Goal: Book appointment/travel/reservation

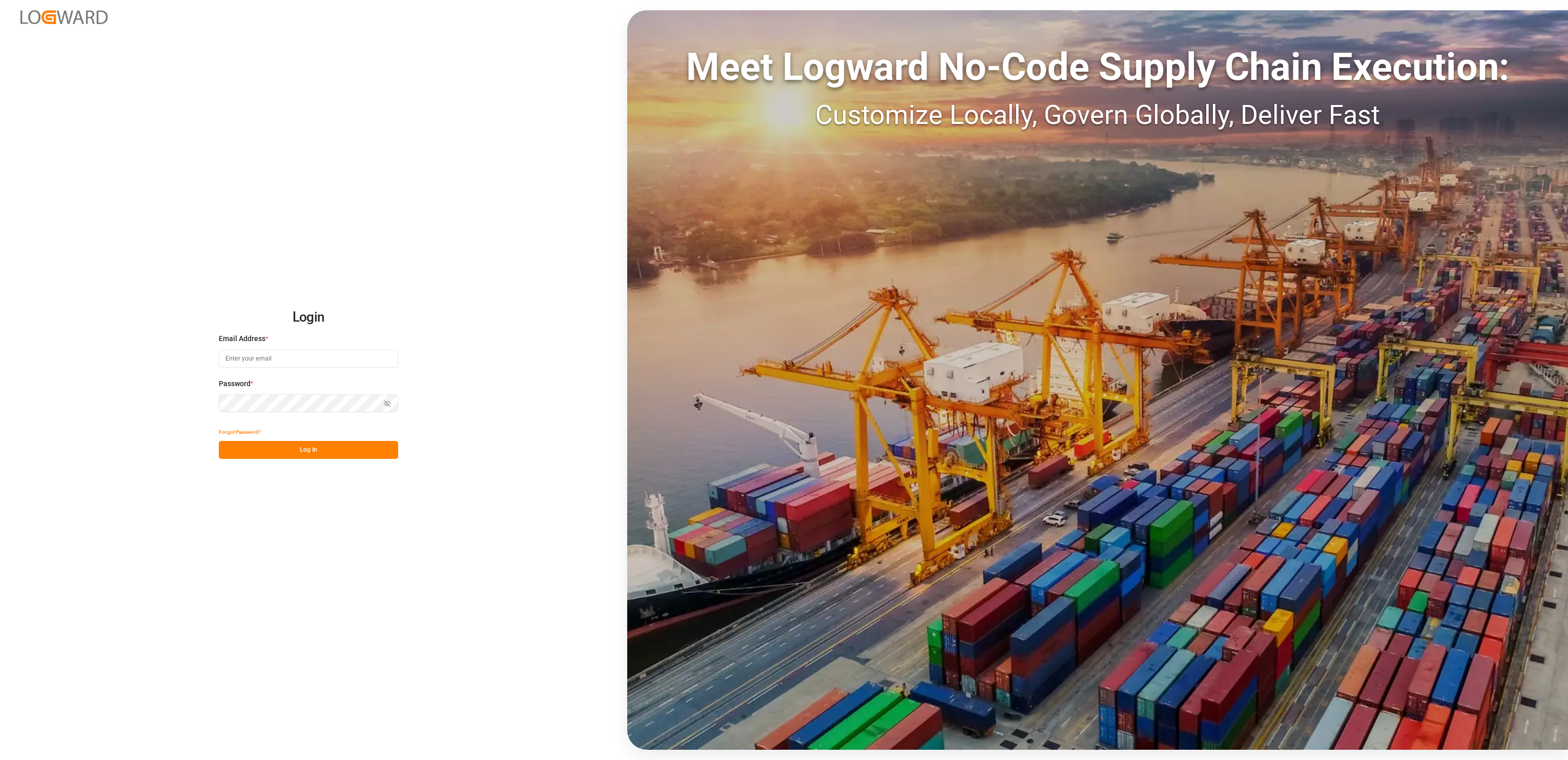
type input "[PERSON_NAME][EMAIL_ADDRESS][DOMAIN_NAME]"
click at [265, 452] on button "Log In" at bounding box center [308, 450] width 179 height 18
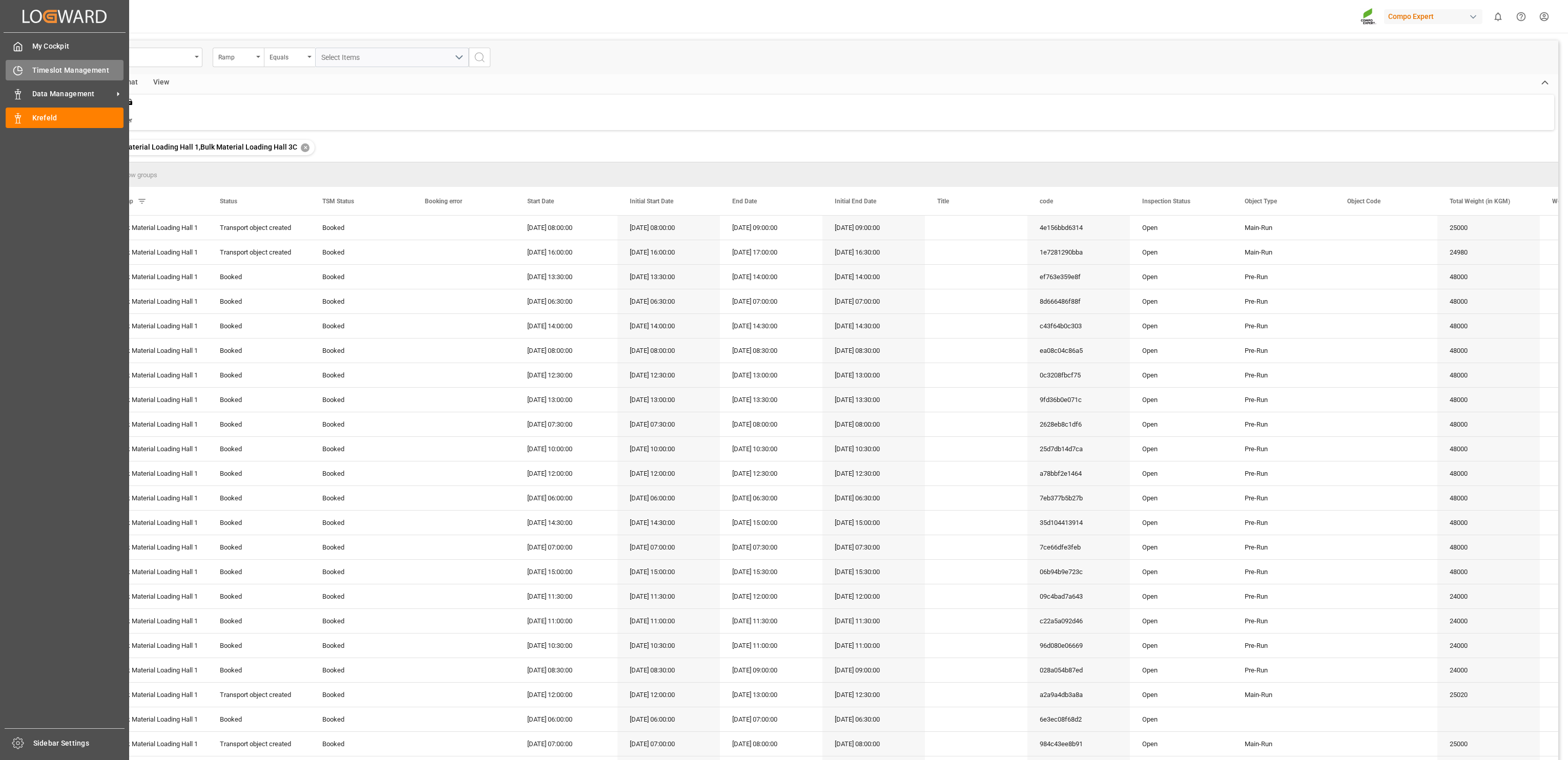
click at [14, 67] on icon at bounding box center [18, 70] width 8 height 8
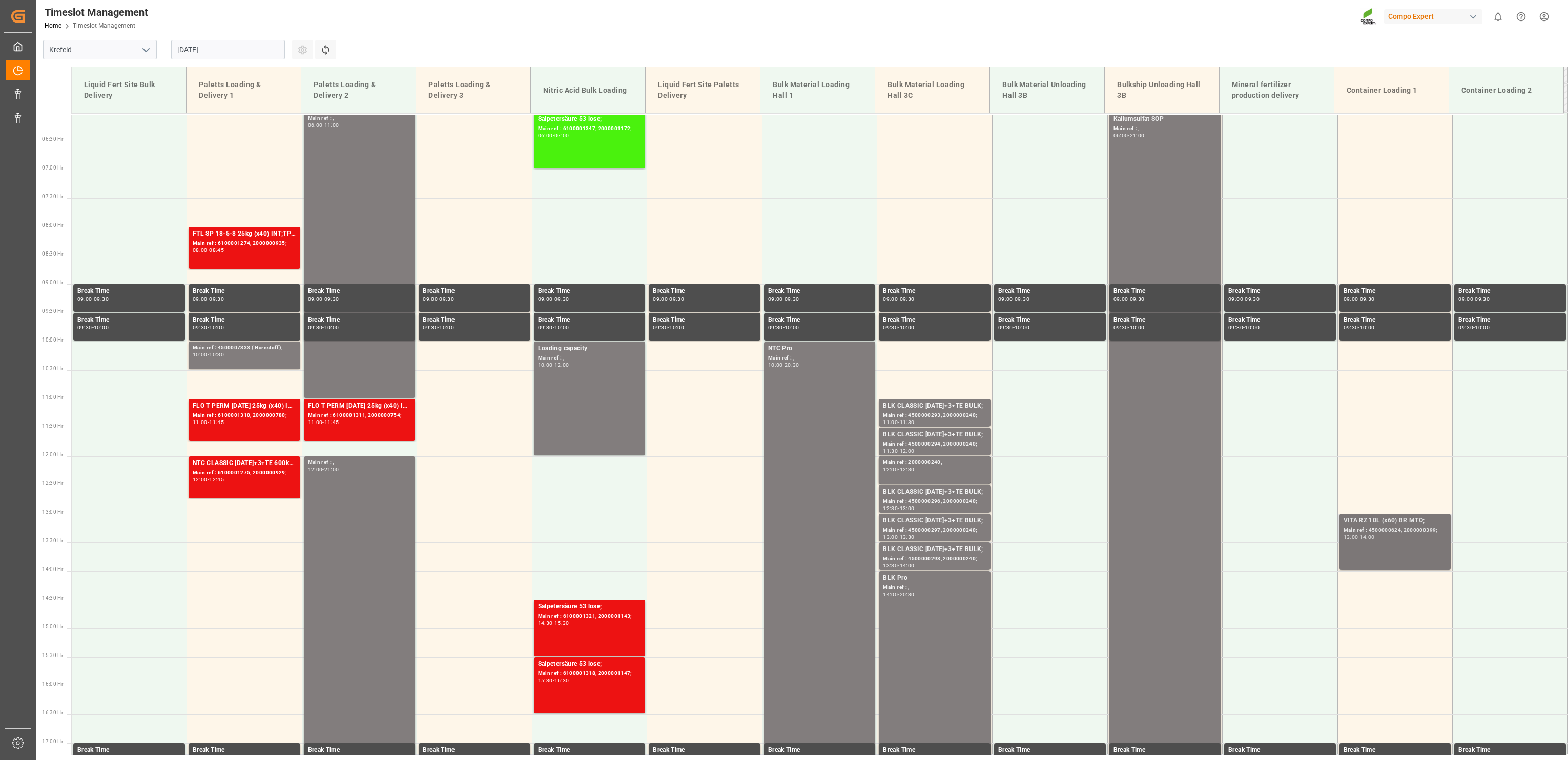
scroll to position [348, 0]
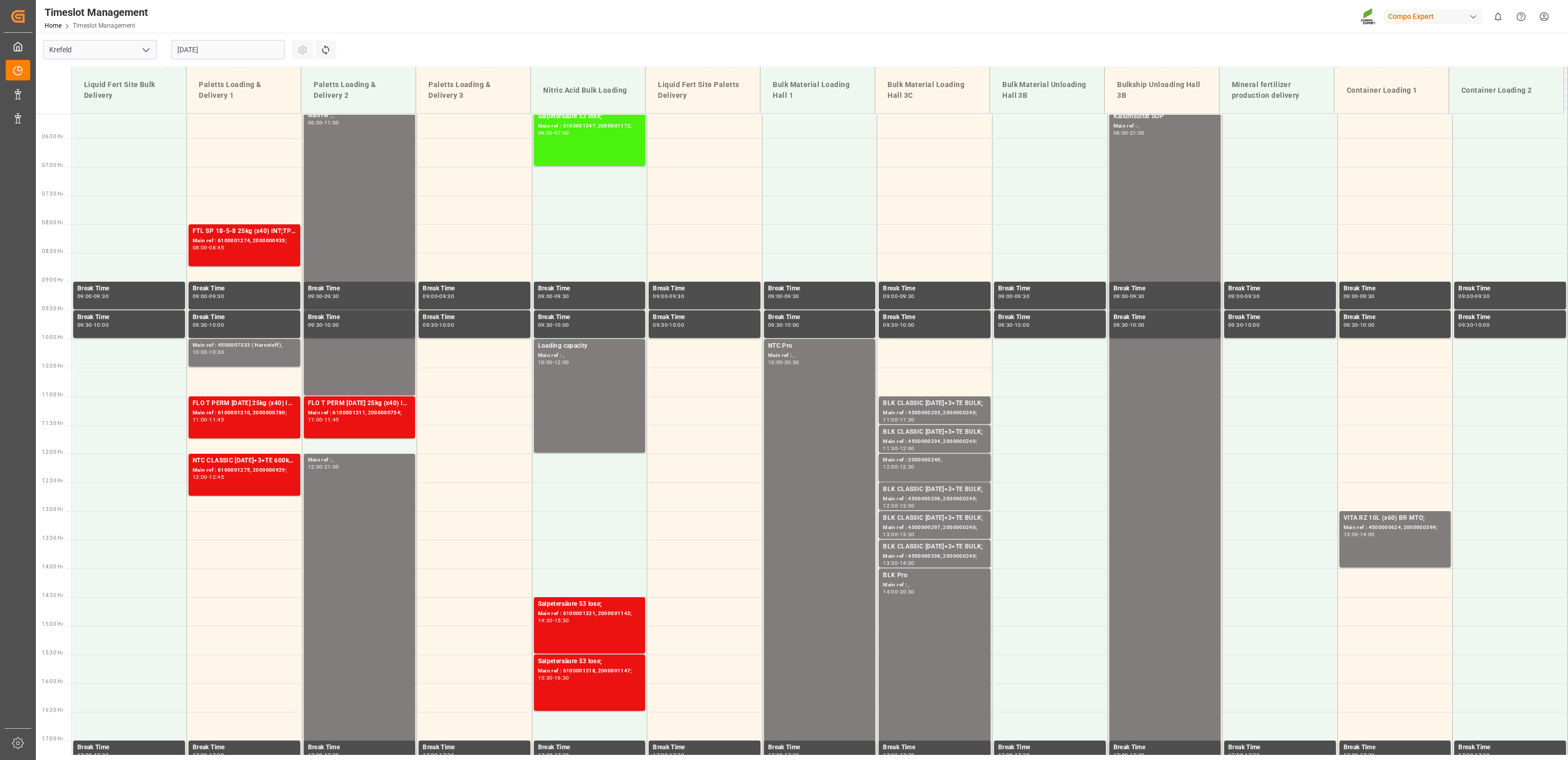
click at [187, 52] on input "[DATE]" at bounding box center [228, 50] width 114 height 20
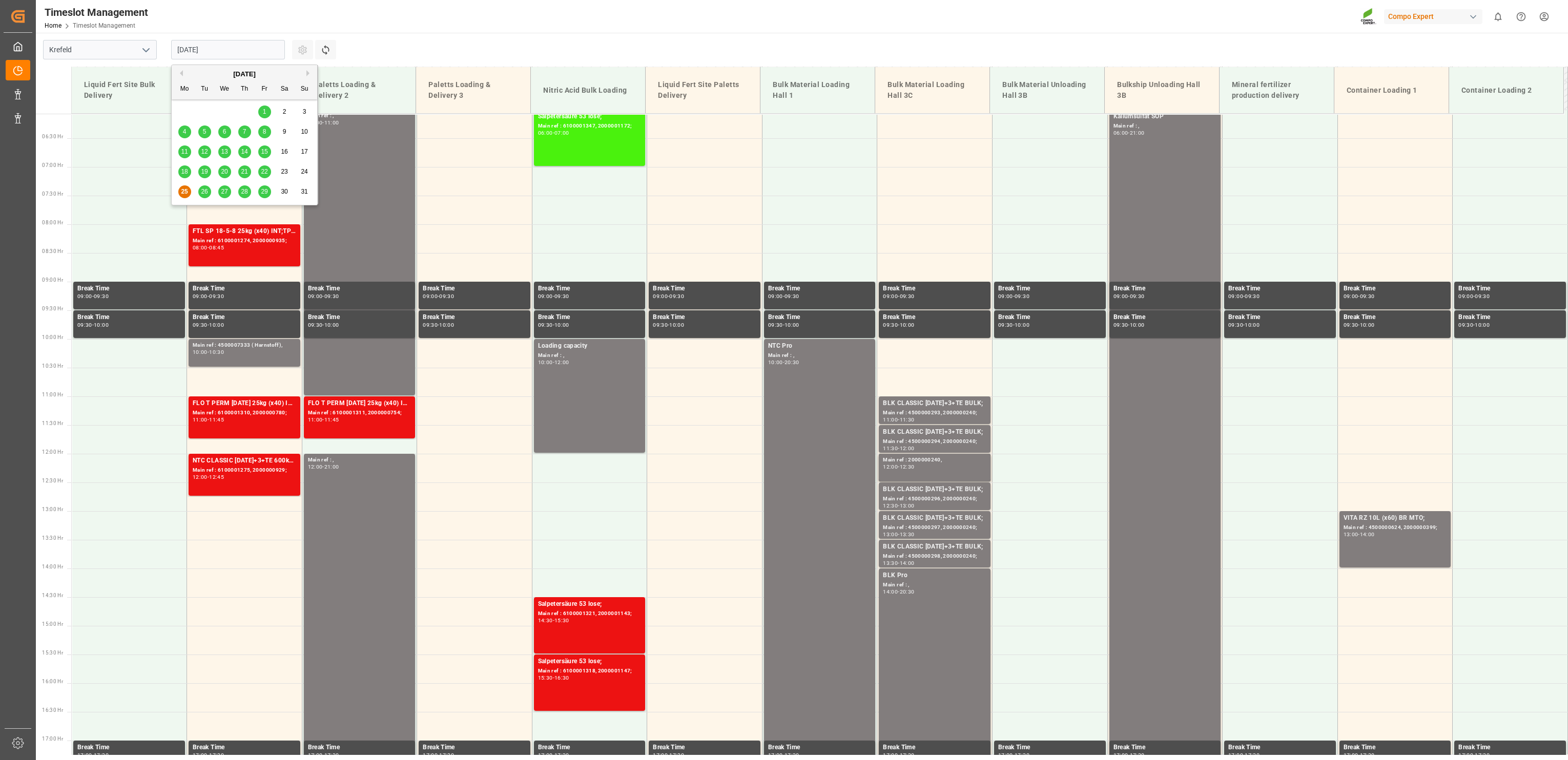
click at [205, 192] on span "26" at bounding box center [204, 192] width 7 height 7
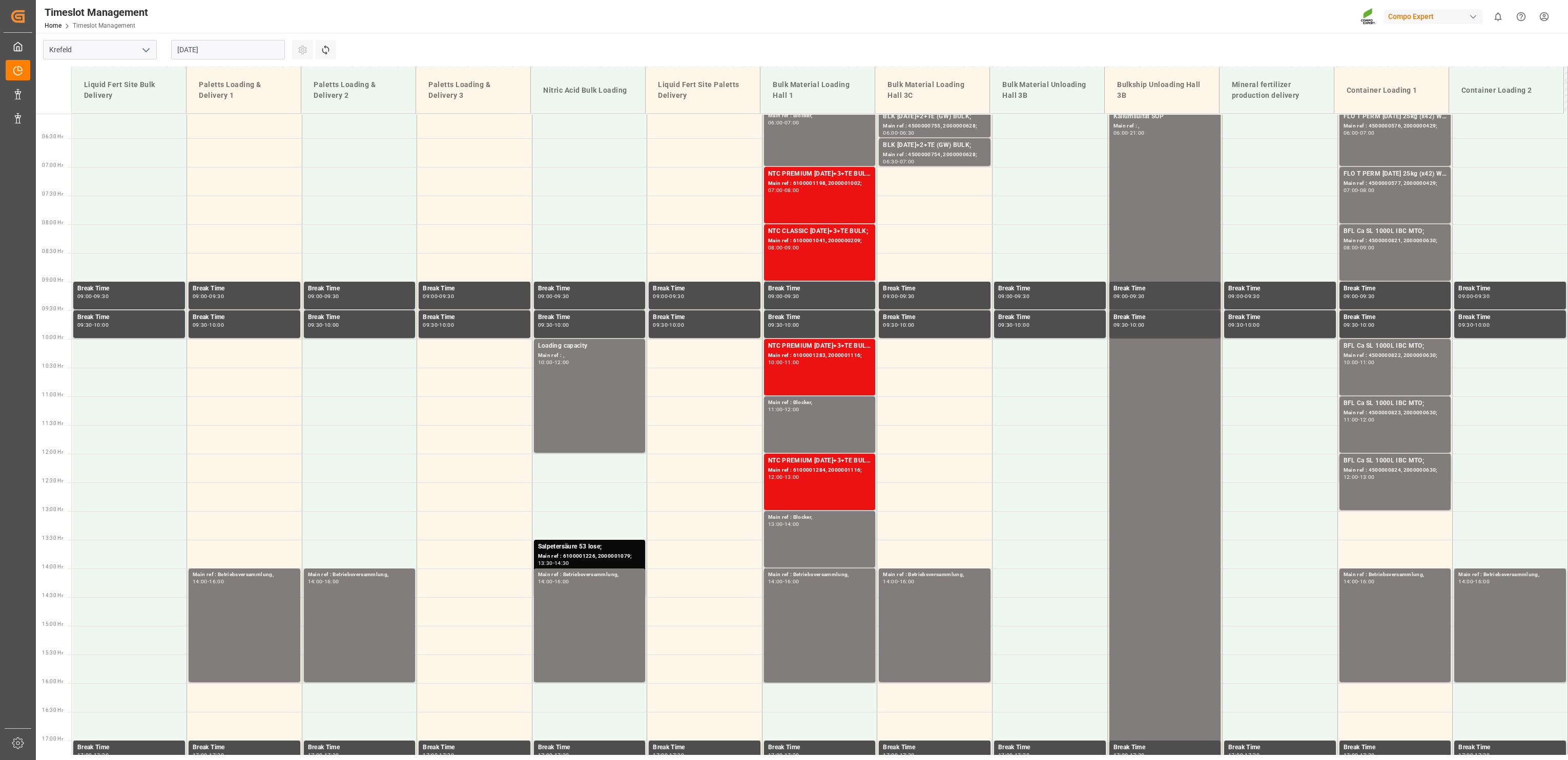
click at [226, 60] on div "[DATE]" at bounding box center [228, 50] width 128 height 34
click at [223, 53] on input "[DATE]" at bounding box center [228, 50] width 114 height 20
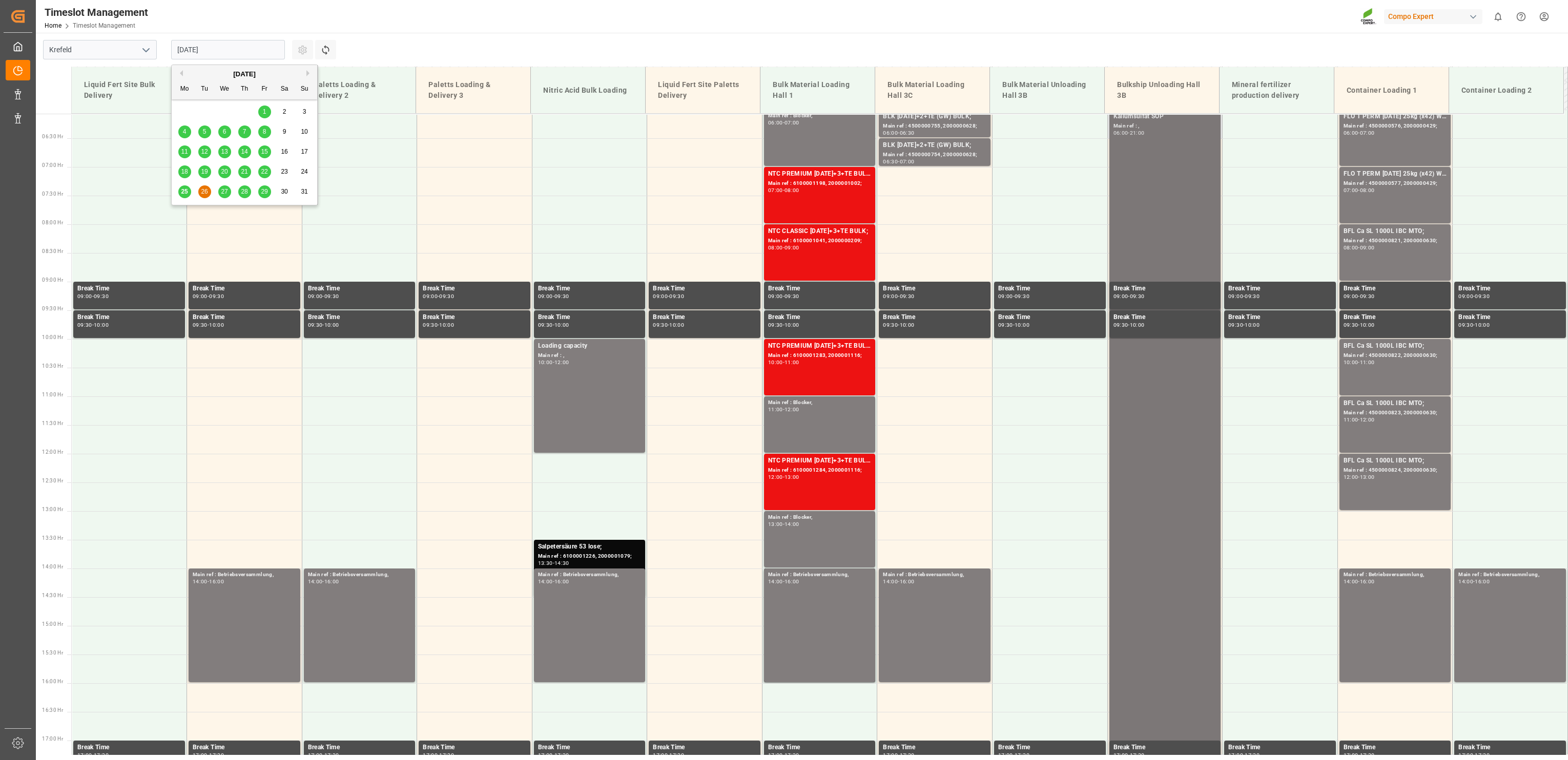
click at [1149, 185] on div "Kaliumsulfat SOP Main ref : , 06:00 - 21:00" at bounding box center [1165, 539] width 104 height 856
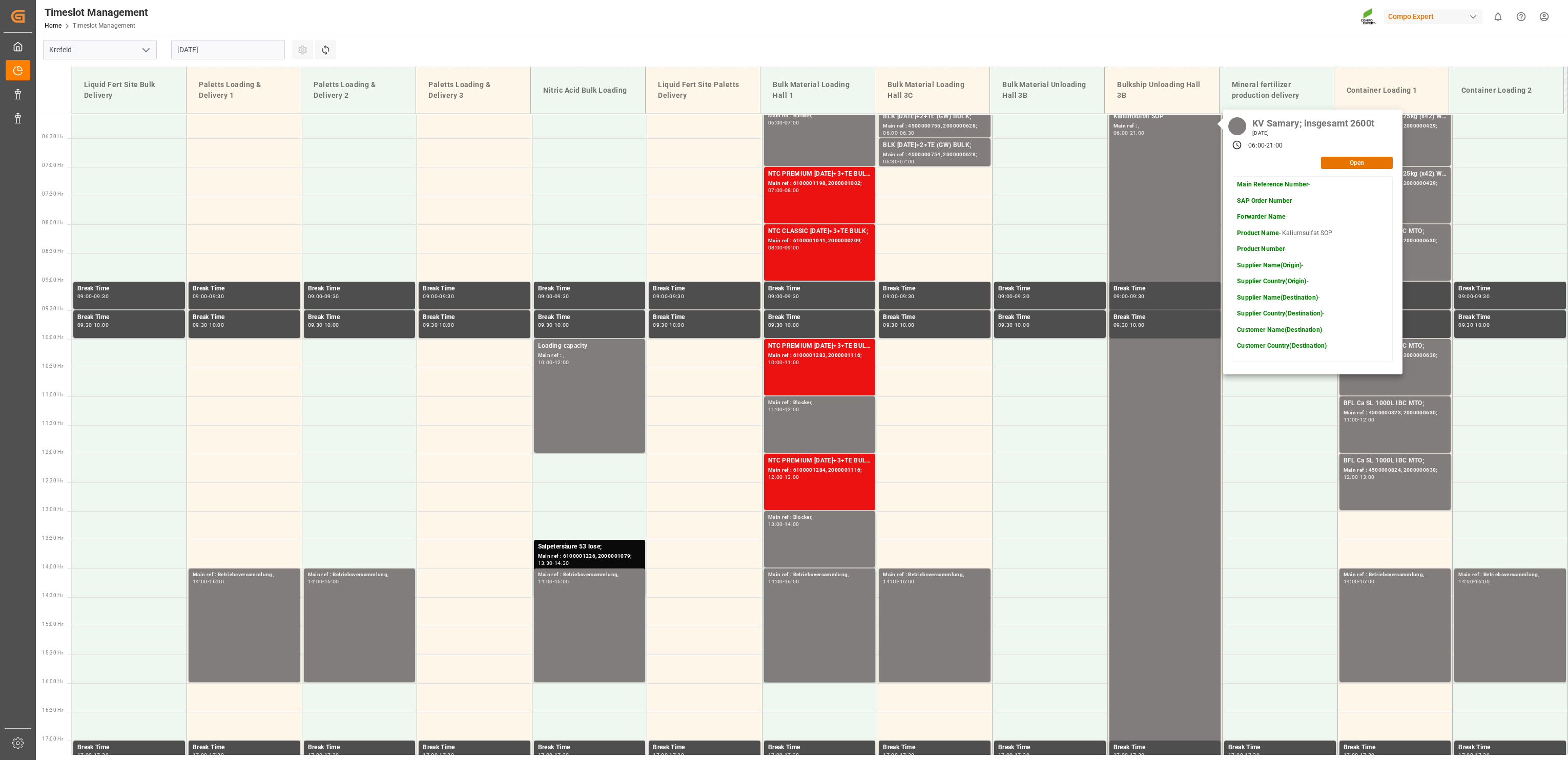
click at [240, 47] on input "[DATE]" at bounding box center [228, 50] width 114 height 20
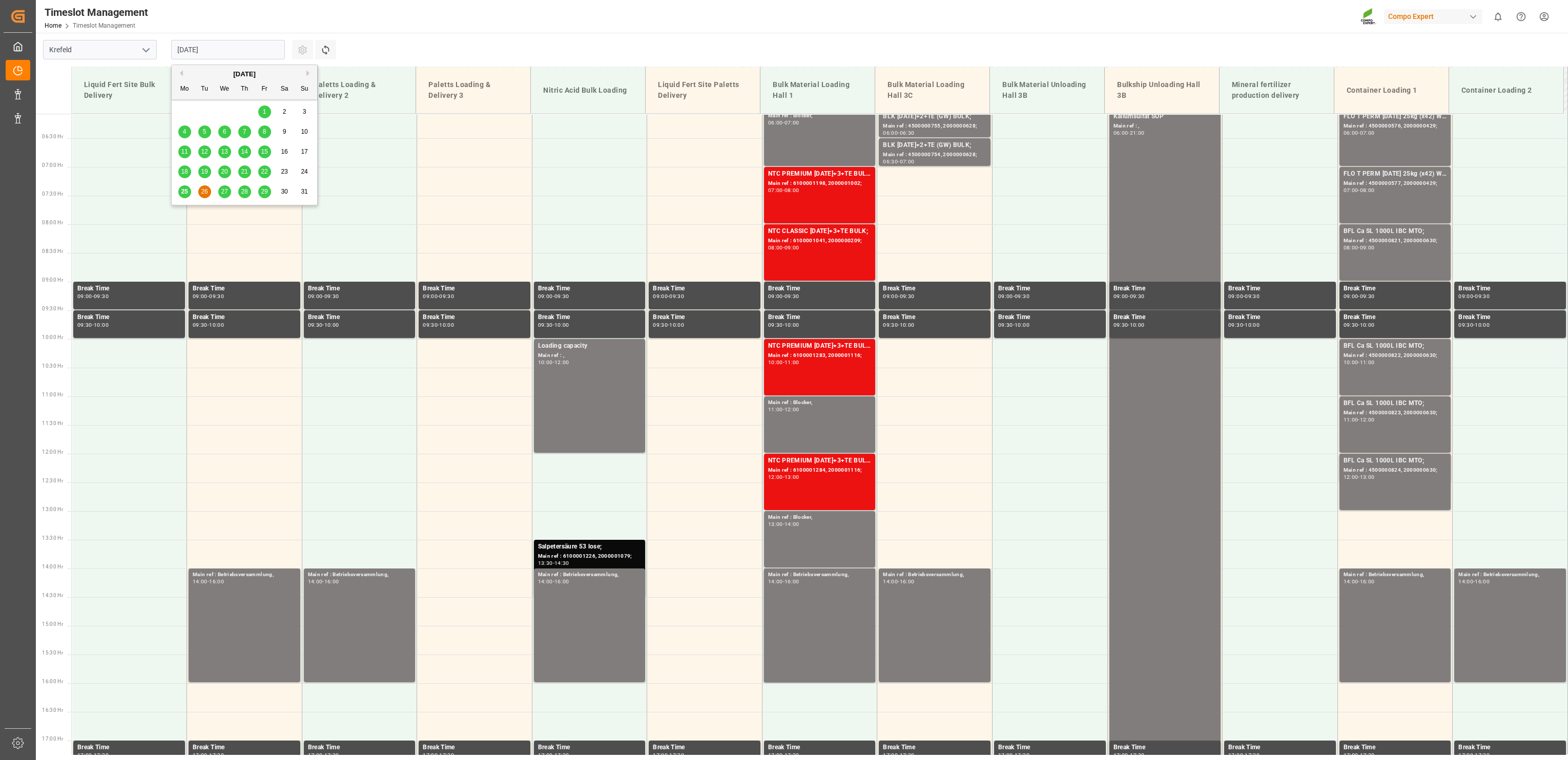
click at [225, 194] on span "27" at bounding box center [224, 192] width 7 height 7
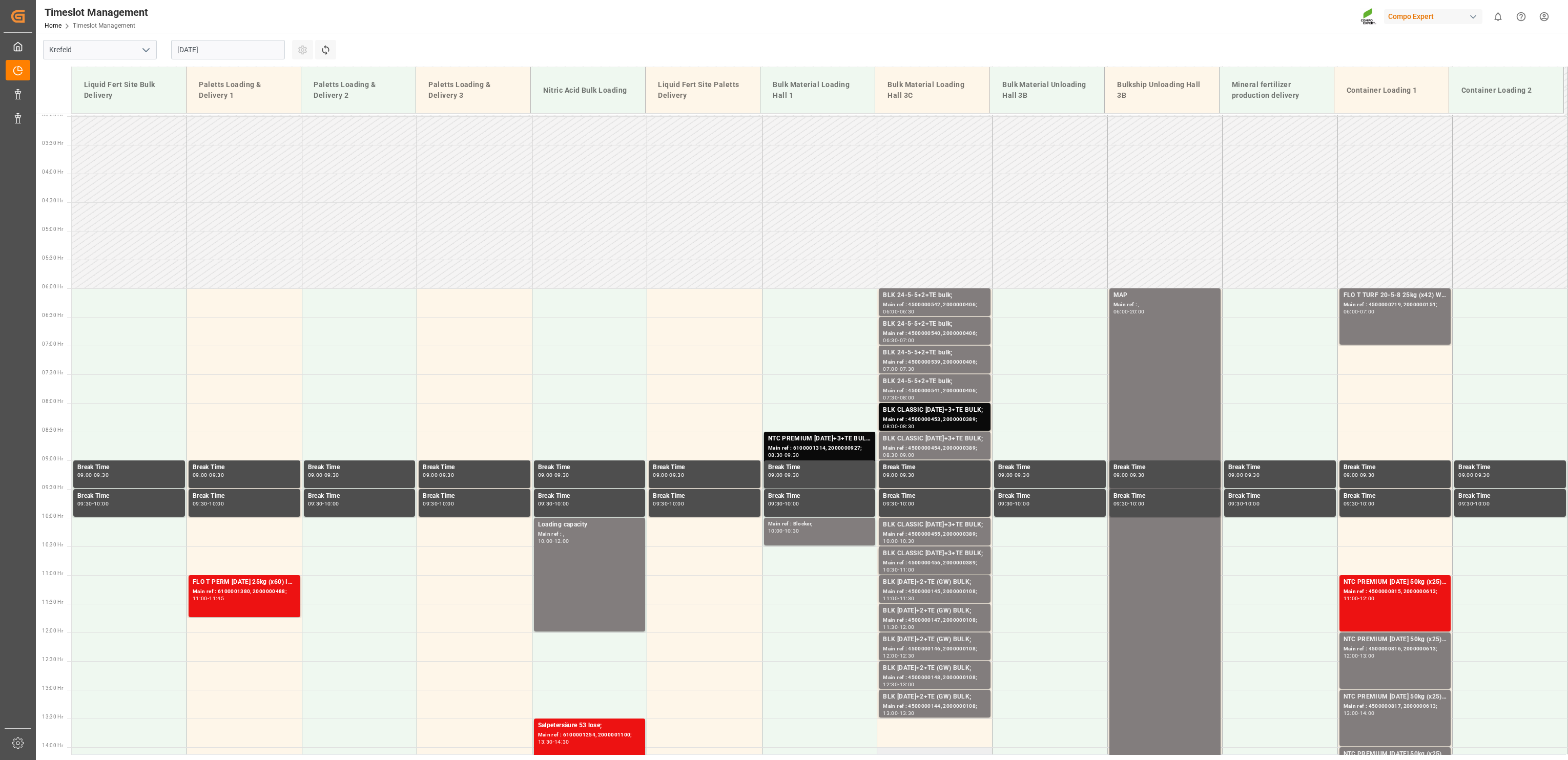
scroll to position [168, 0]
click at [1169, 344] on div "MAP Main ref : , 06:00 - 20:00" at bounding box center [1165, 690] width 104 height 798
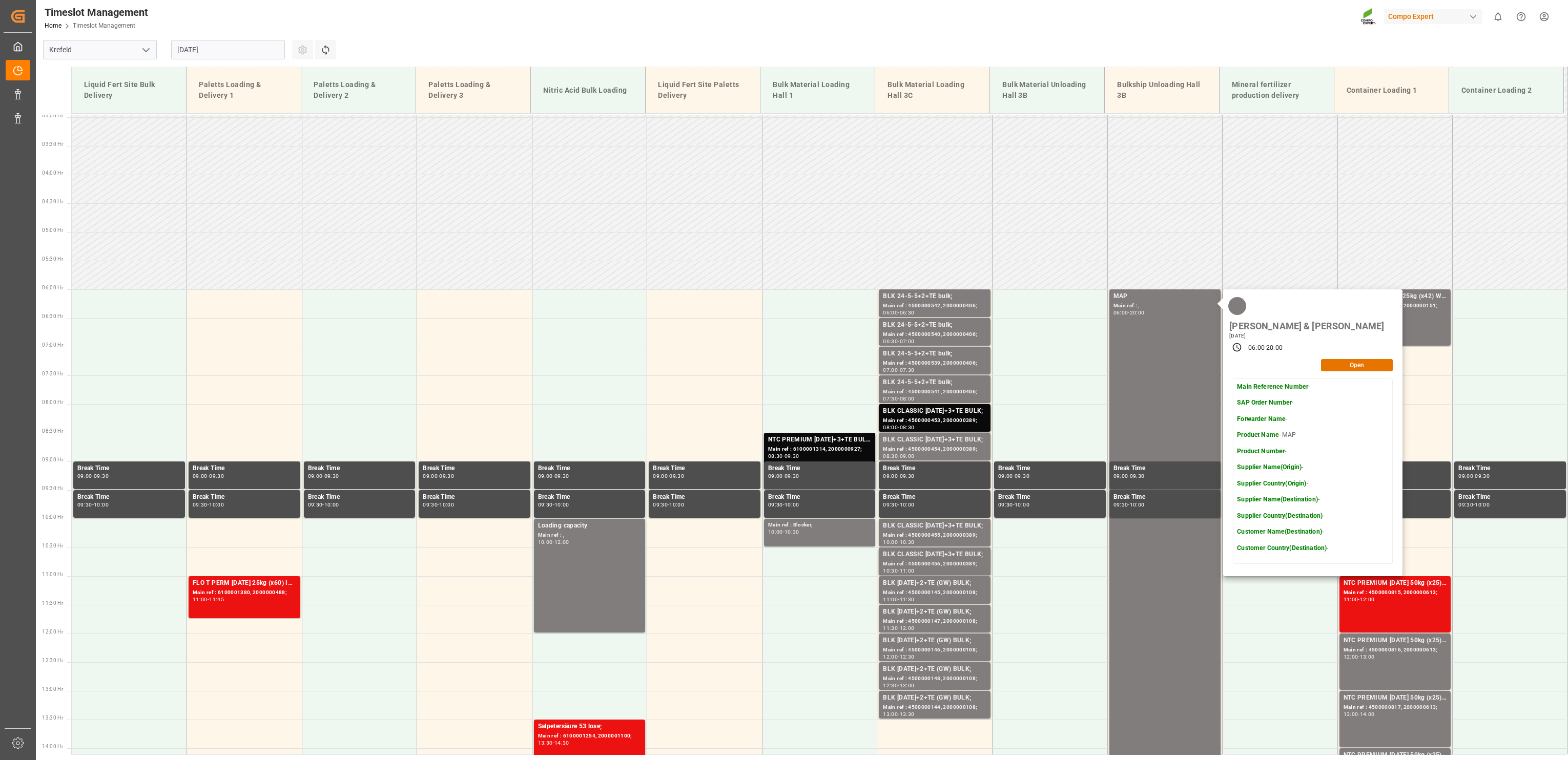
click at [225, 44] on input "[DATE]" at bounding box center [228, 50] width 114 height 20
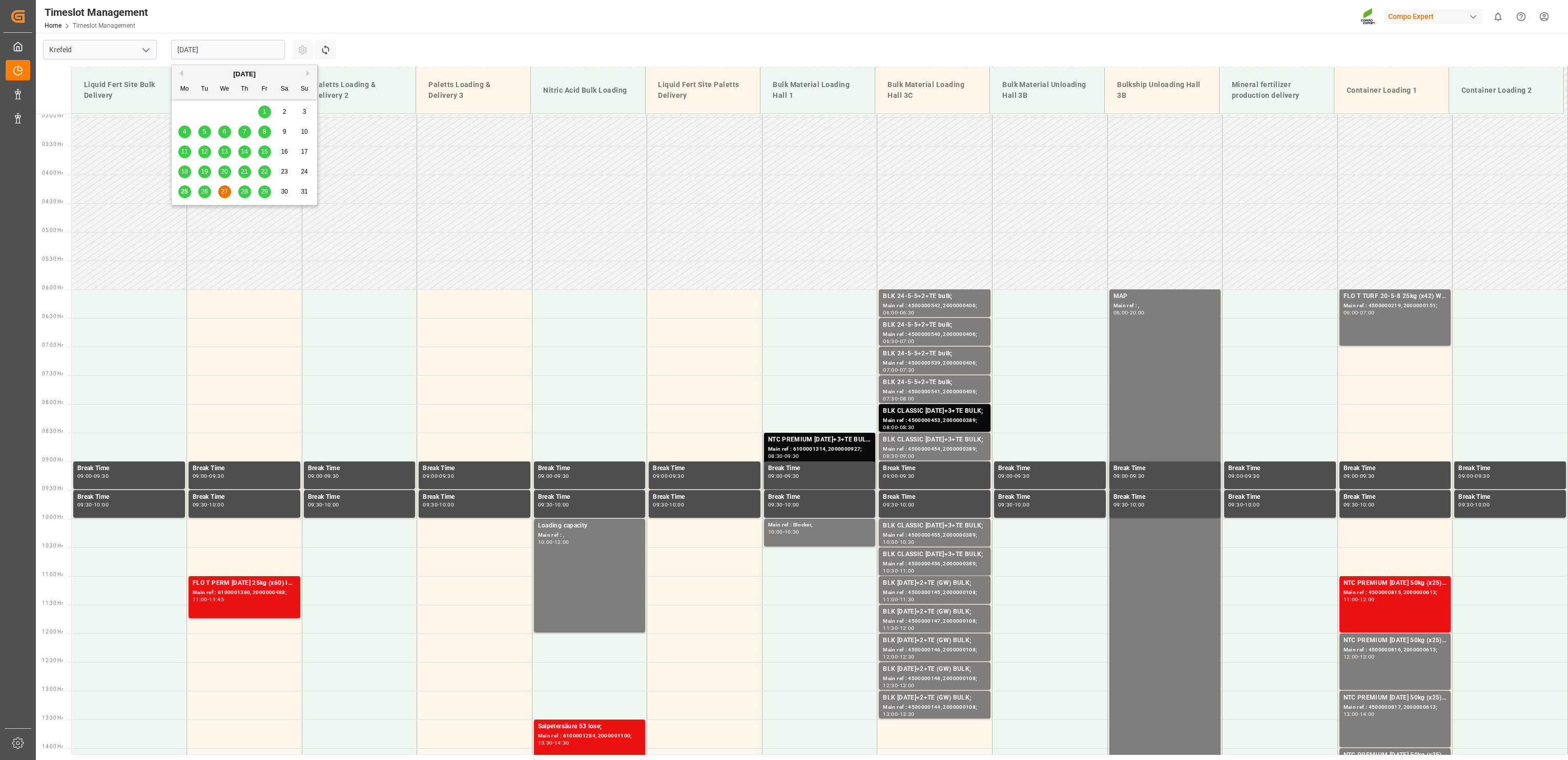
click at [247, 195] on span "28" at bounding box center [244, 192] width 7 height 7
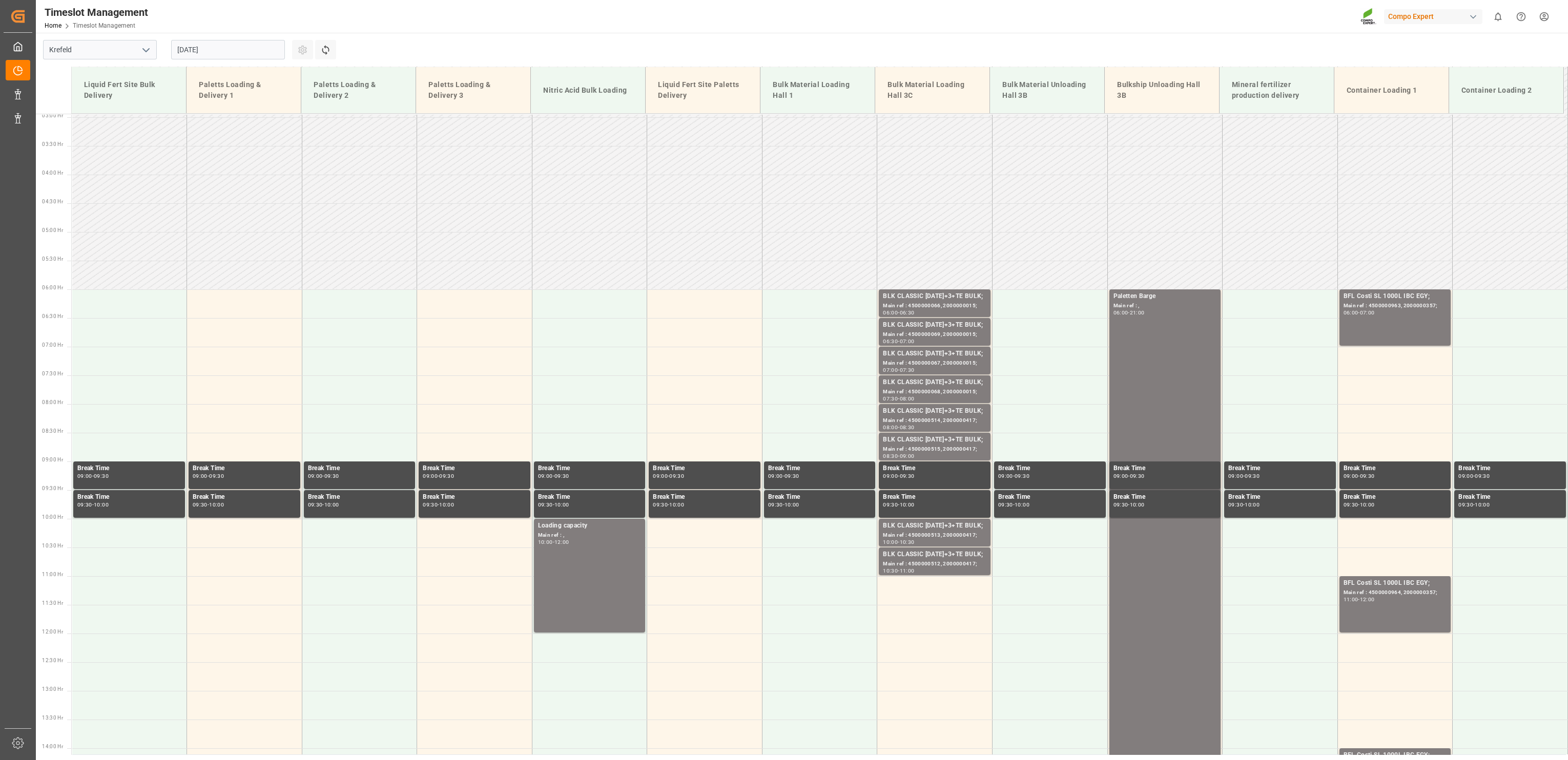
click at [204, 54] on input "[DATE]" at bounding box center [228, 50] width 114 height 20
click at [267, 192] on span "29" at bounding box center [264, 192] width 7 height 7
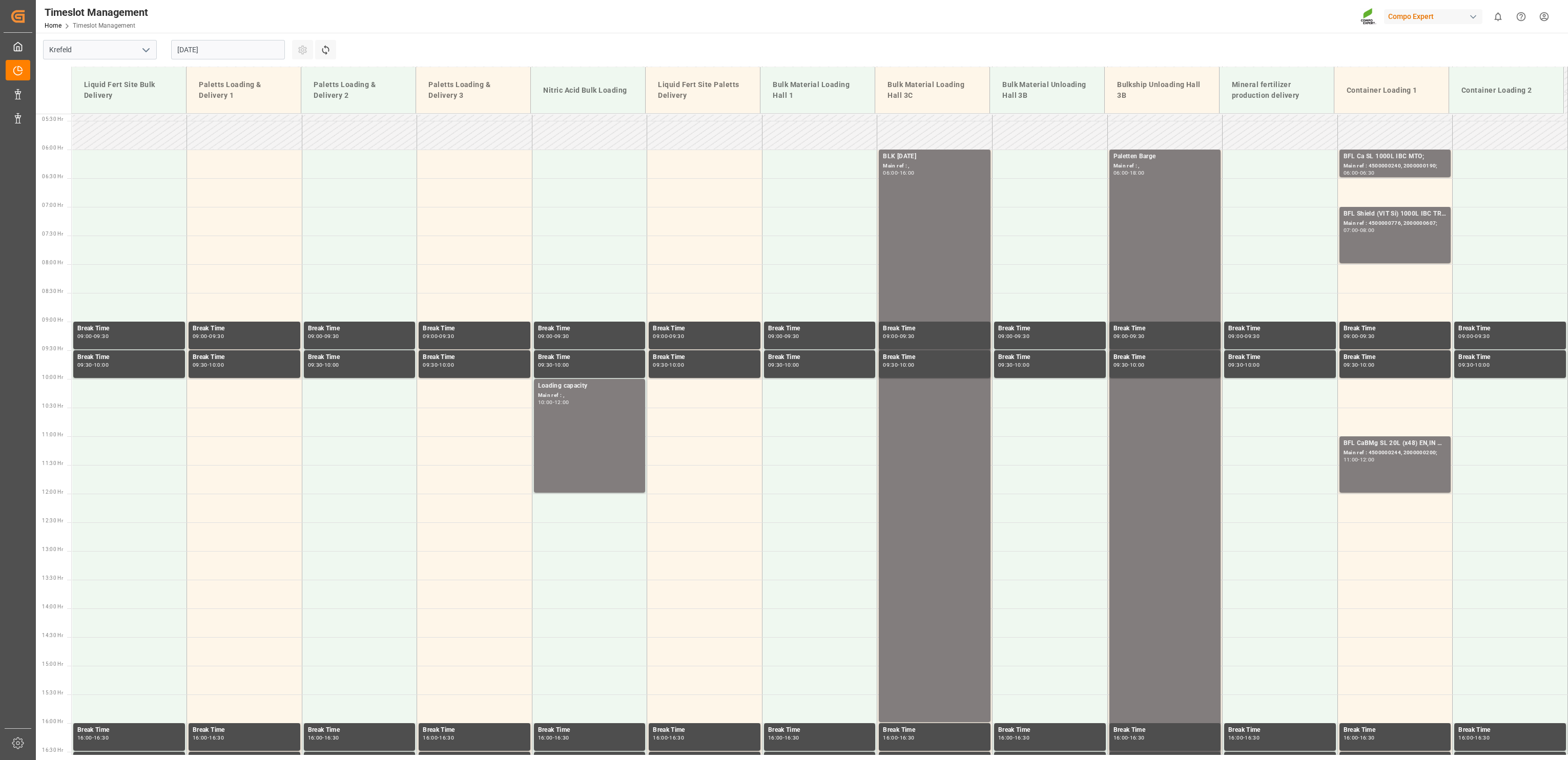
scroll to position [348, 0]
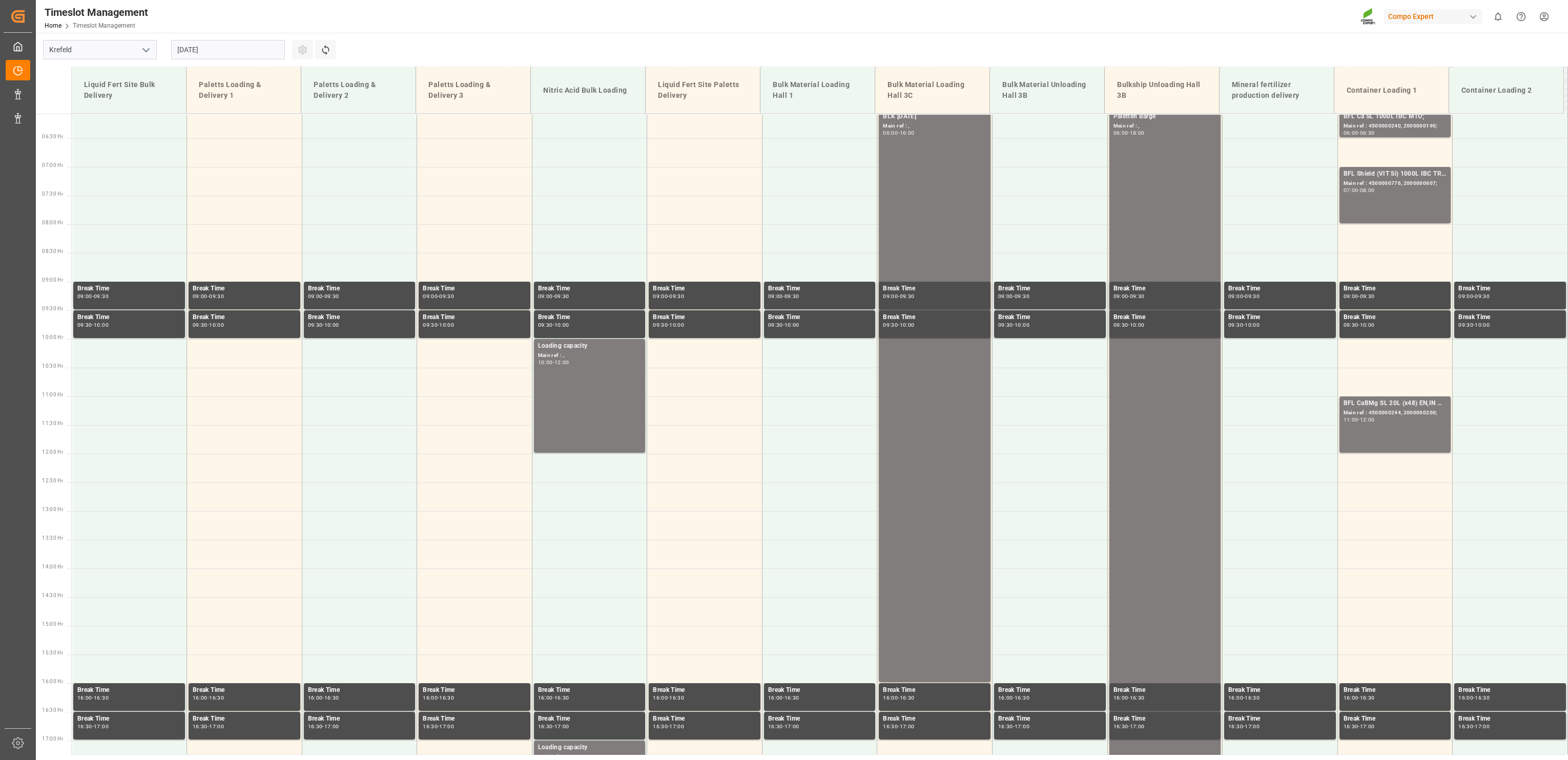
click at [235, 56] on input "[DATE]" at bounding box center [228, 50] width 114 height 20
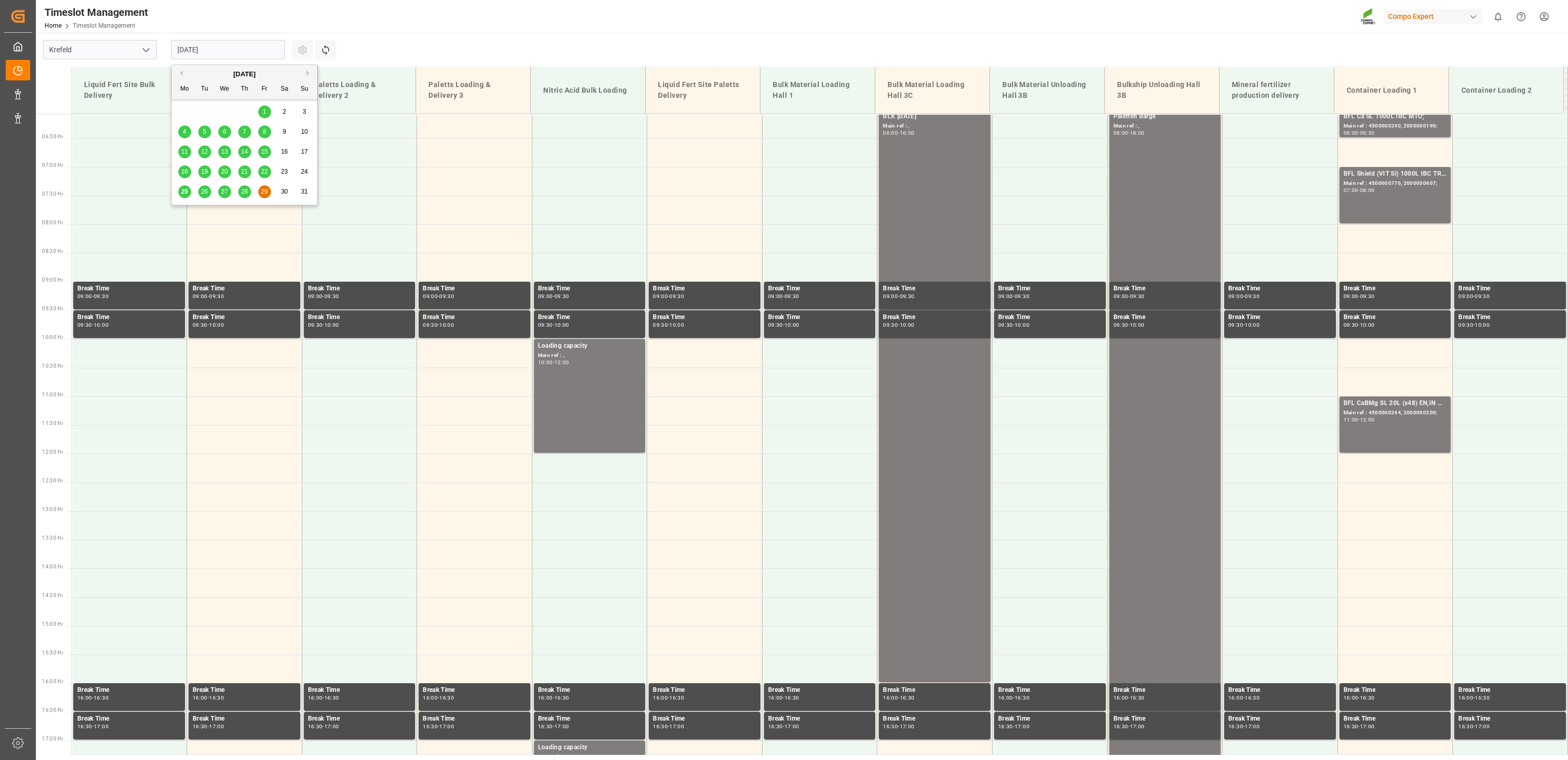
click at [187, 193] on span "25" at bounding box center [184, 192] width 7 height 7
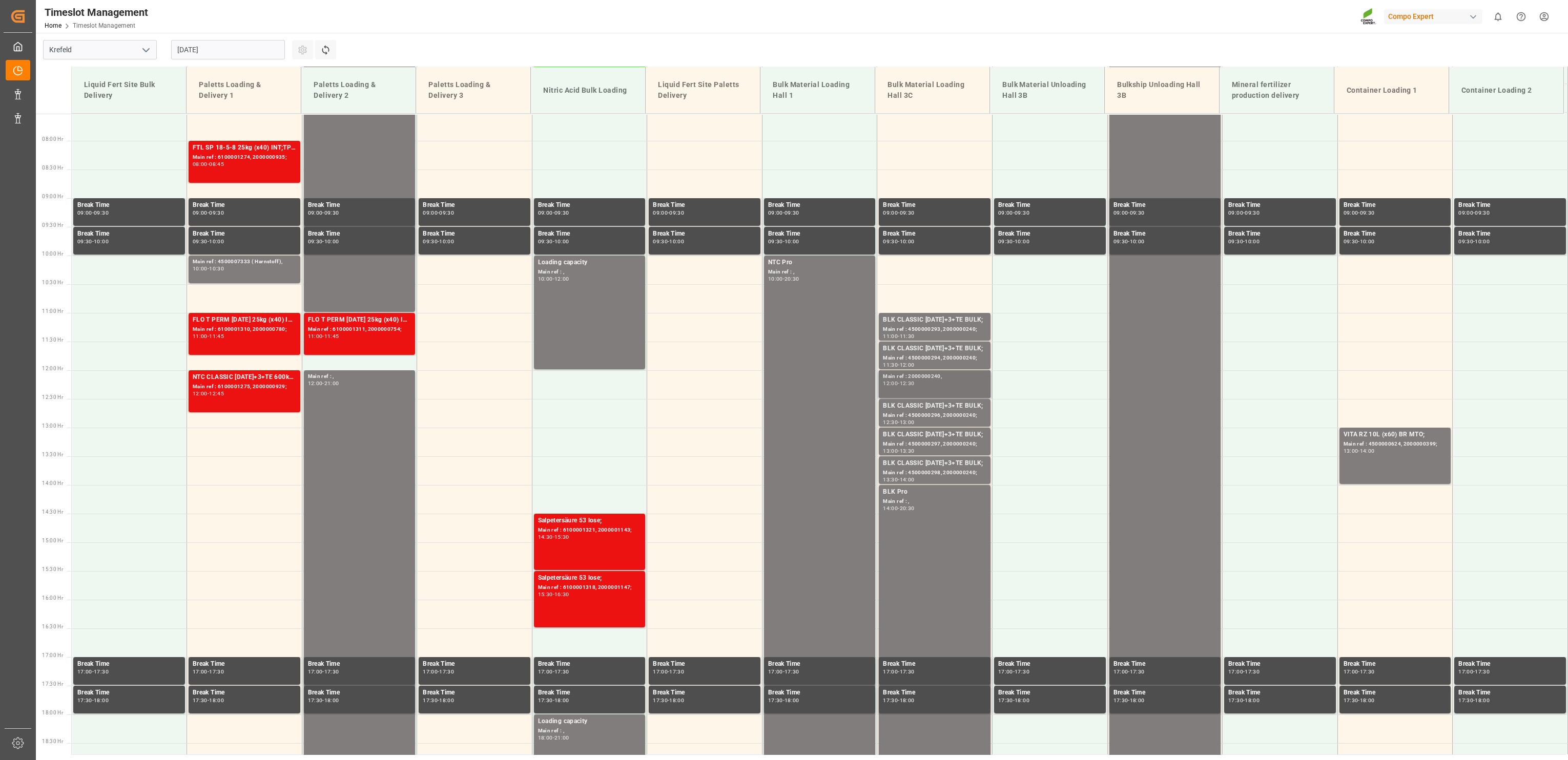
scroll to position [528, 0]
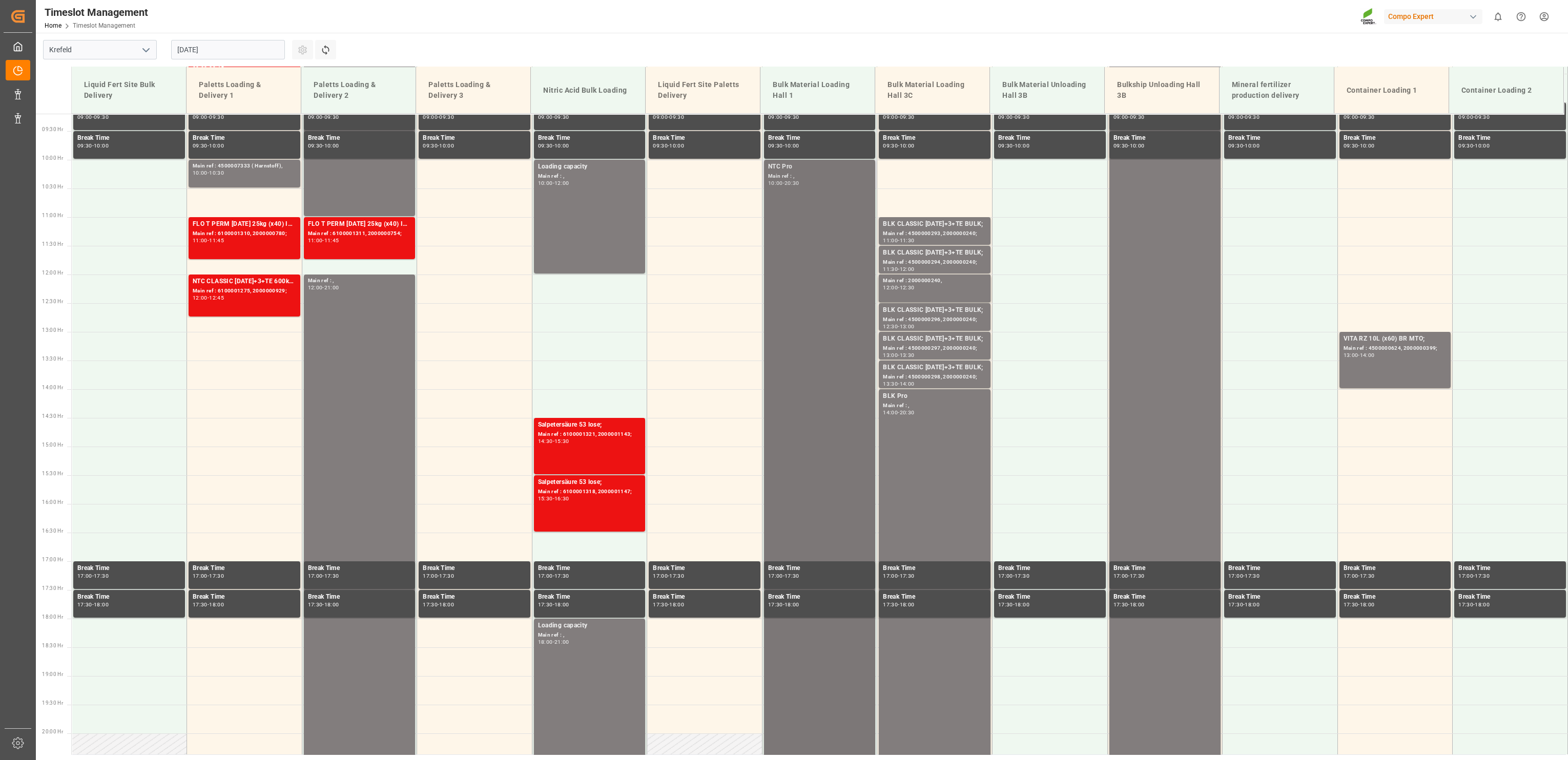
click at [776, 315] on div "NTC Pro Main ref : , 10:00 - 20:30" at bounding box center [820, 460] width 104 height 597
click at [217, 44] on input "[DATE]" at bounding box center [228, 50] width 114 height 20
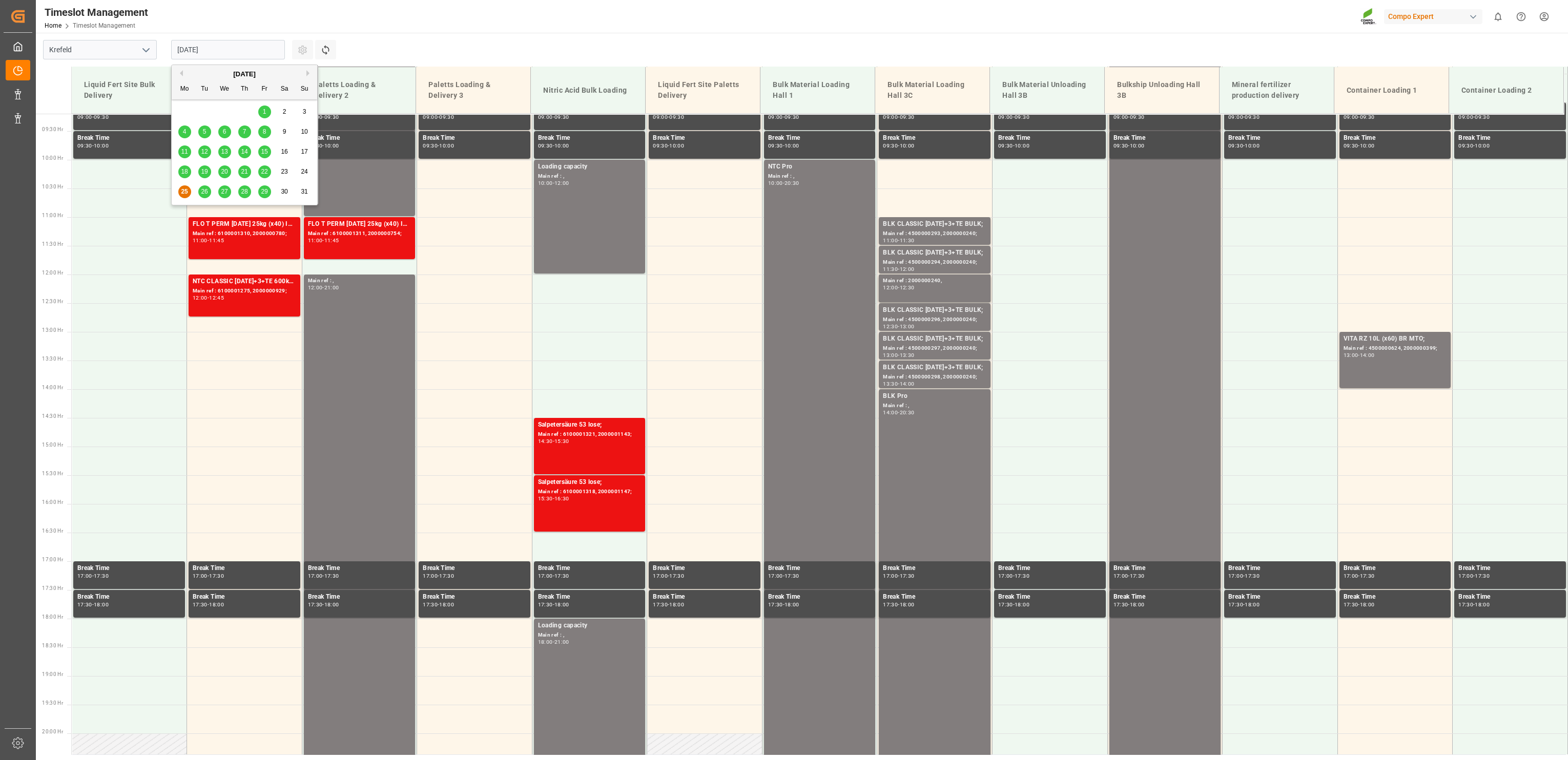
click at [205, 197] on div "26" at bounding box center [205, 192] width 13 height 12
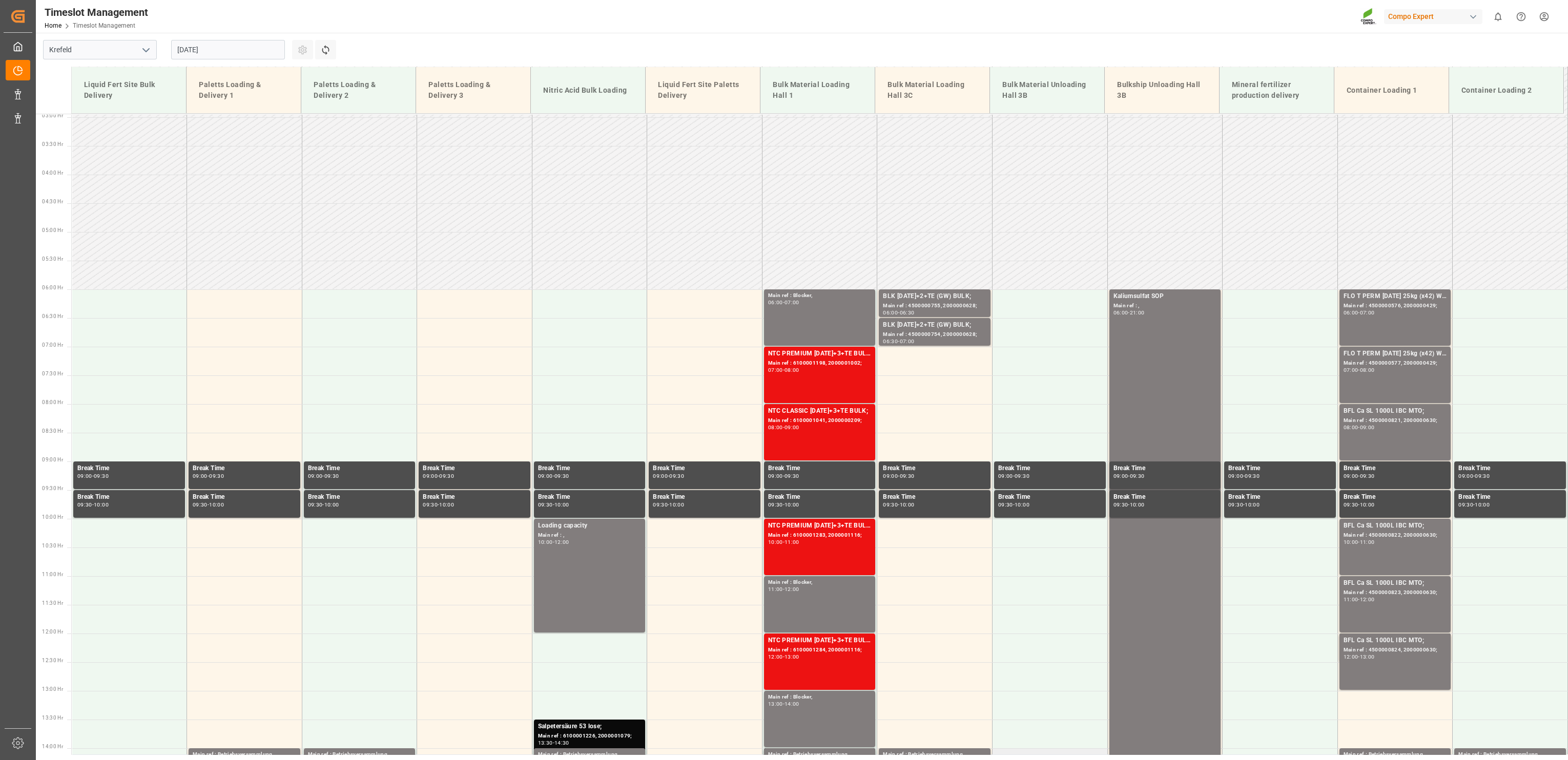
scroll to position [348, 0]
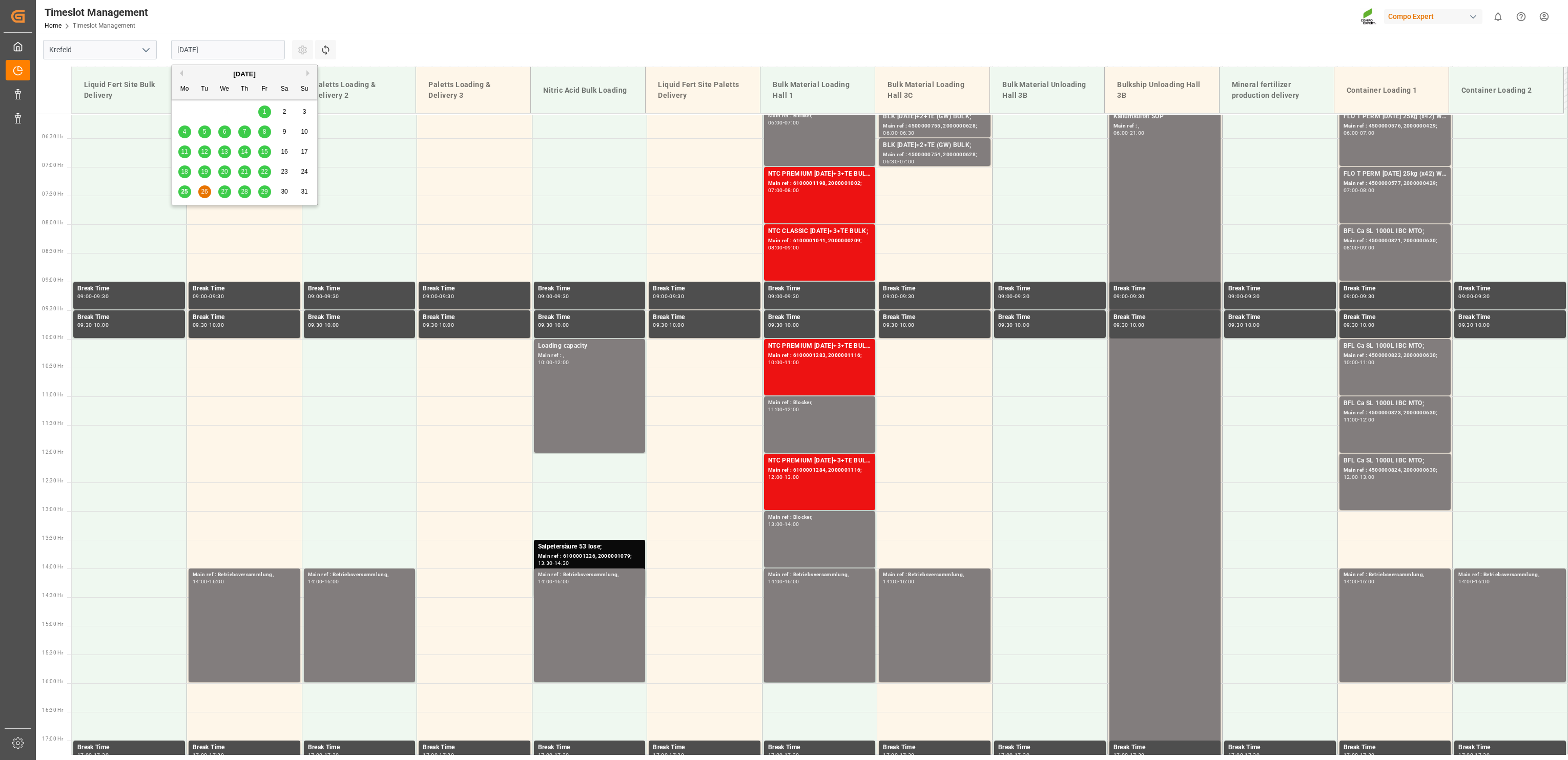
click at [202, 48] on input "[DATE]" at bounding box center [228, 50] width 114 height 20
click at [222, 190] on span "27" at bounding box center [224, 192] width 7 height 7
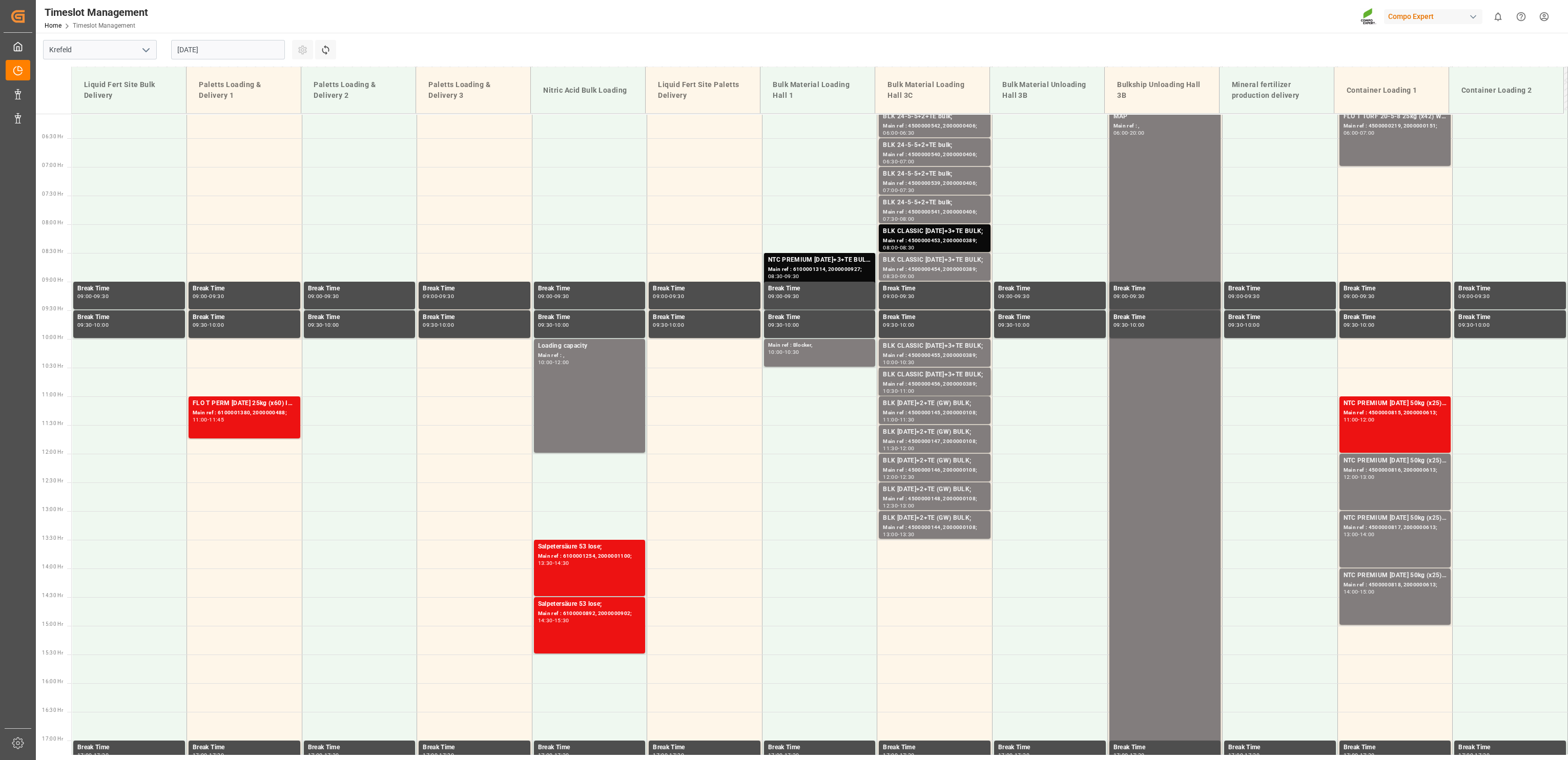
click at [226, 43] on input "[DATE]" at bounding box center [228, 50] width 114 height 20
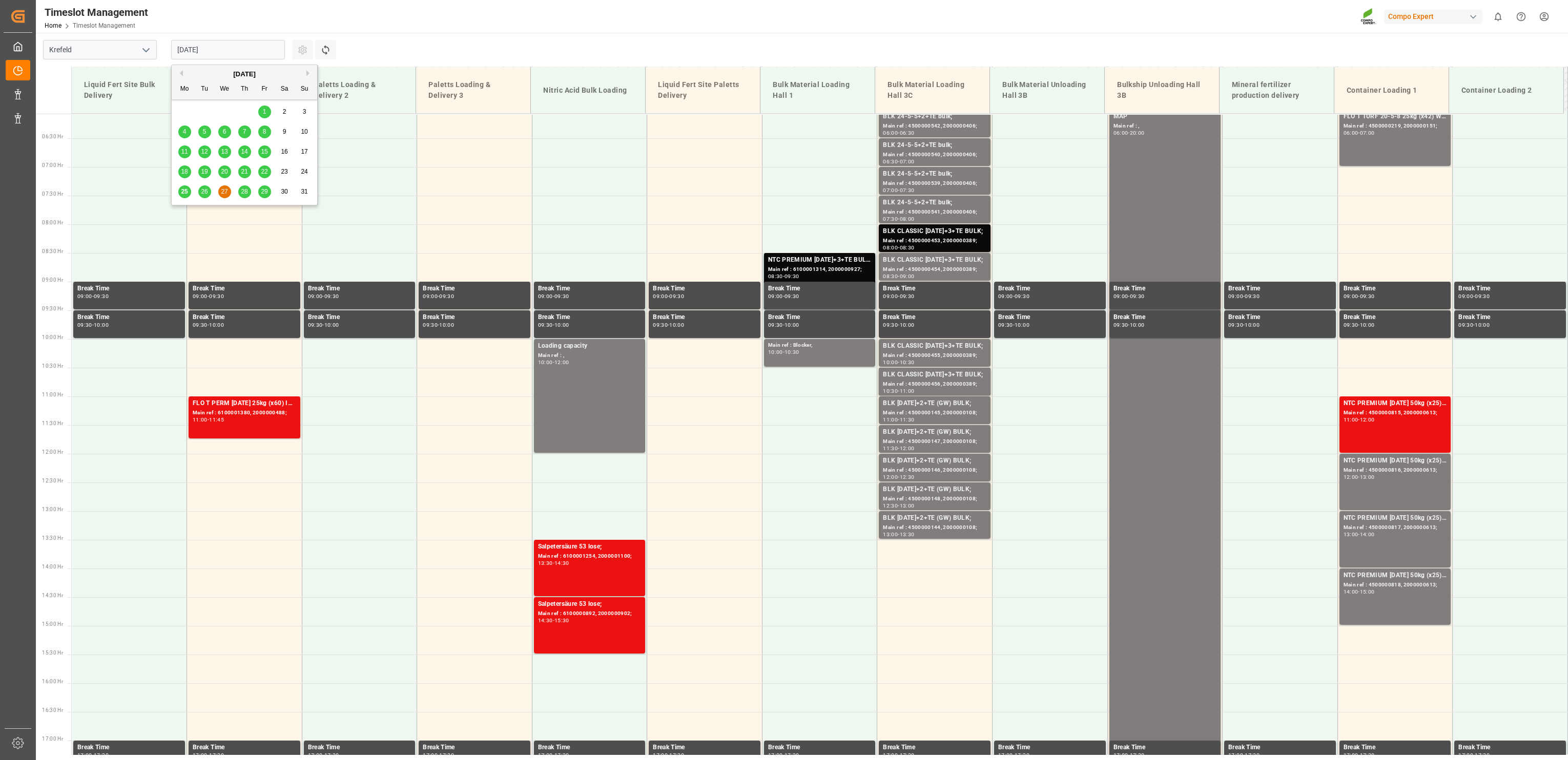
click at [241, 190] on span "28" at bounding box center [244, 192] width 7 height 7
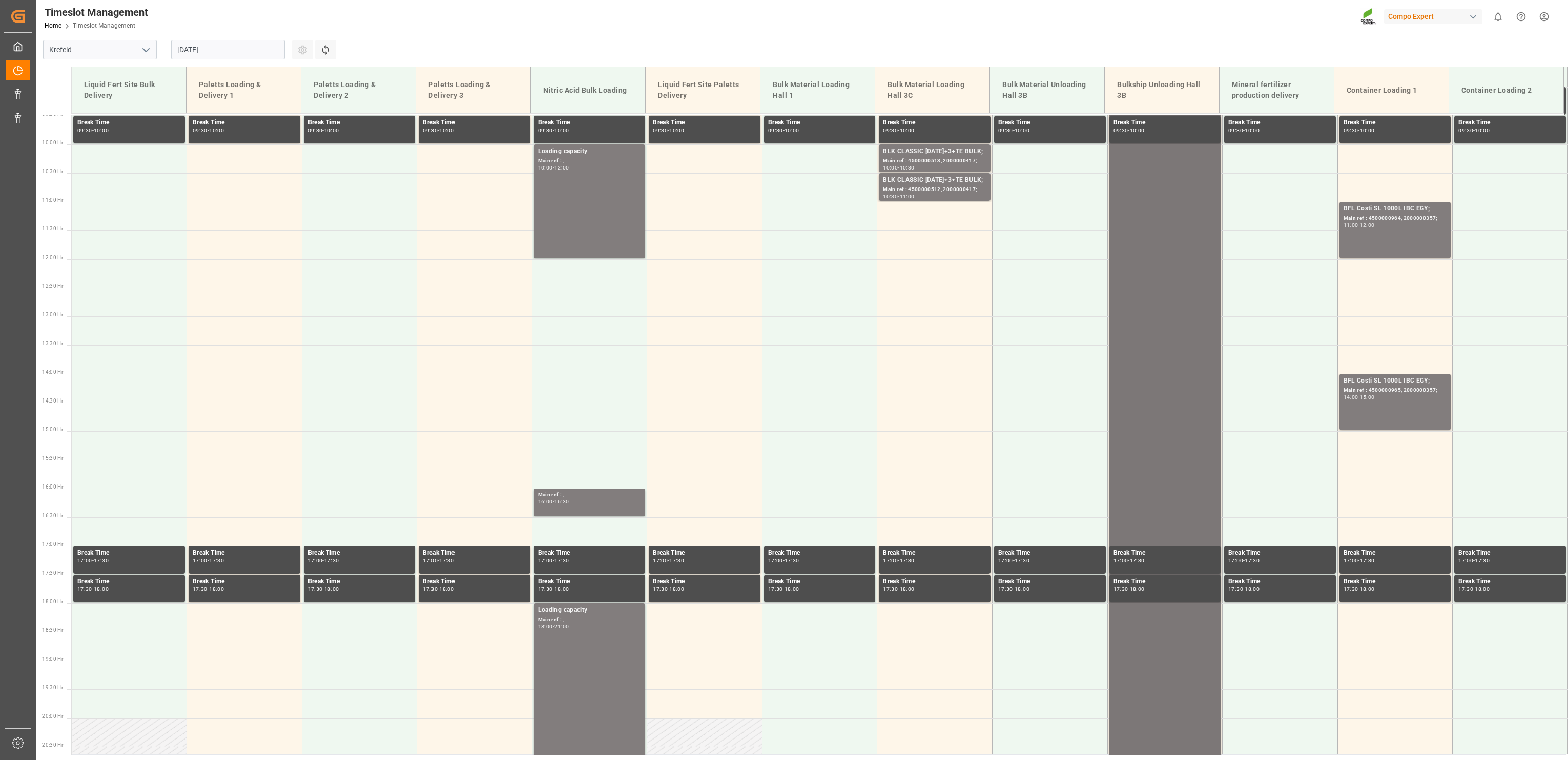
scroll to position [717, 0]
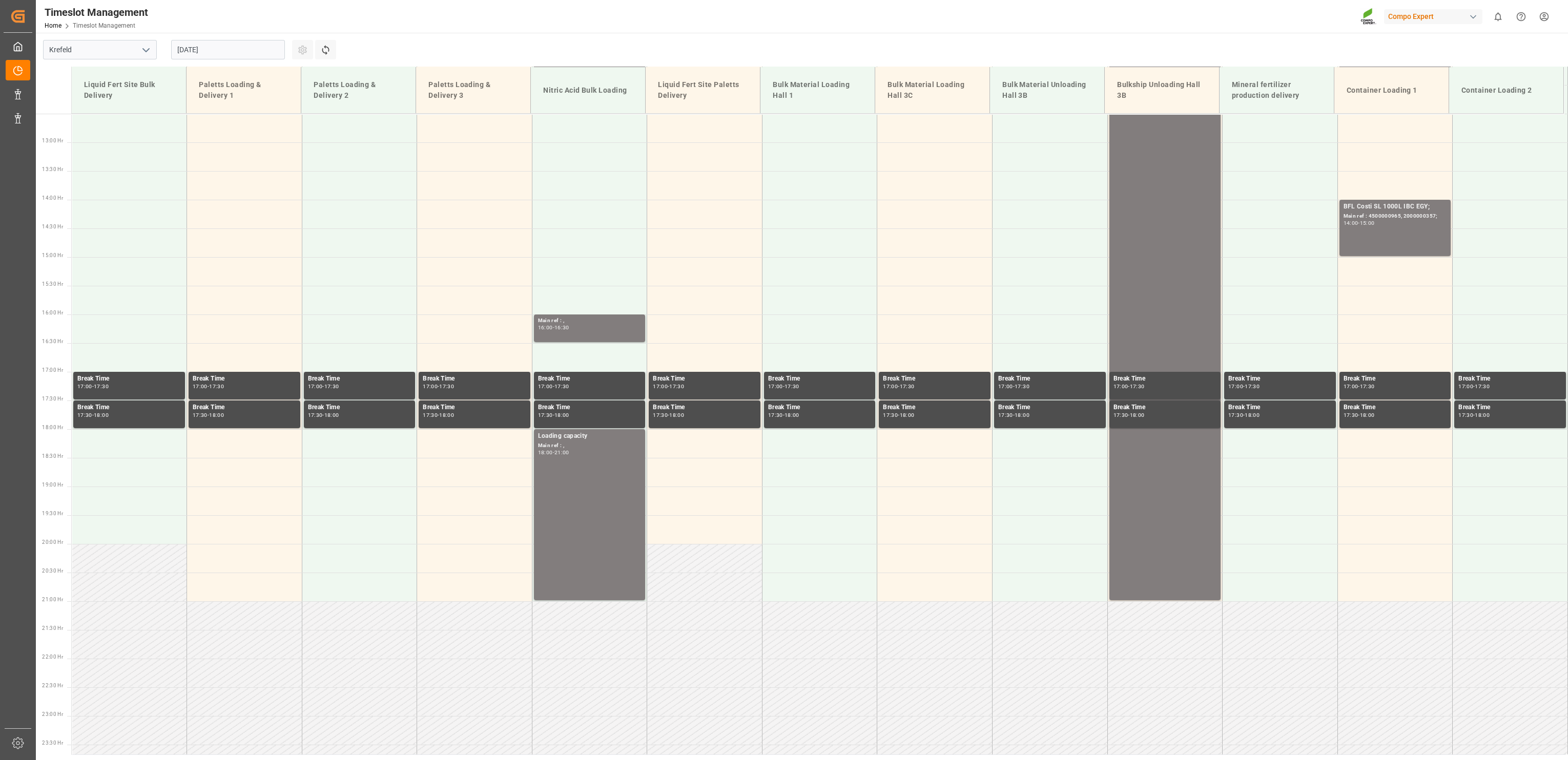
click at [200, 43] on input "[DATE]" at bounding box center [228, 50] width 114 height 20
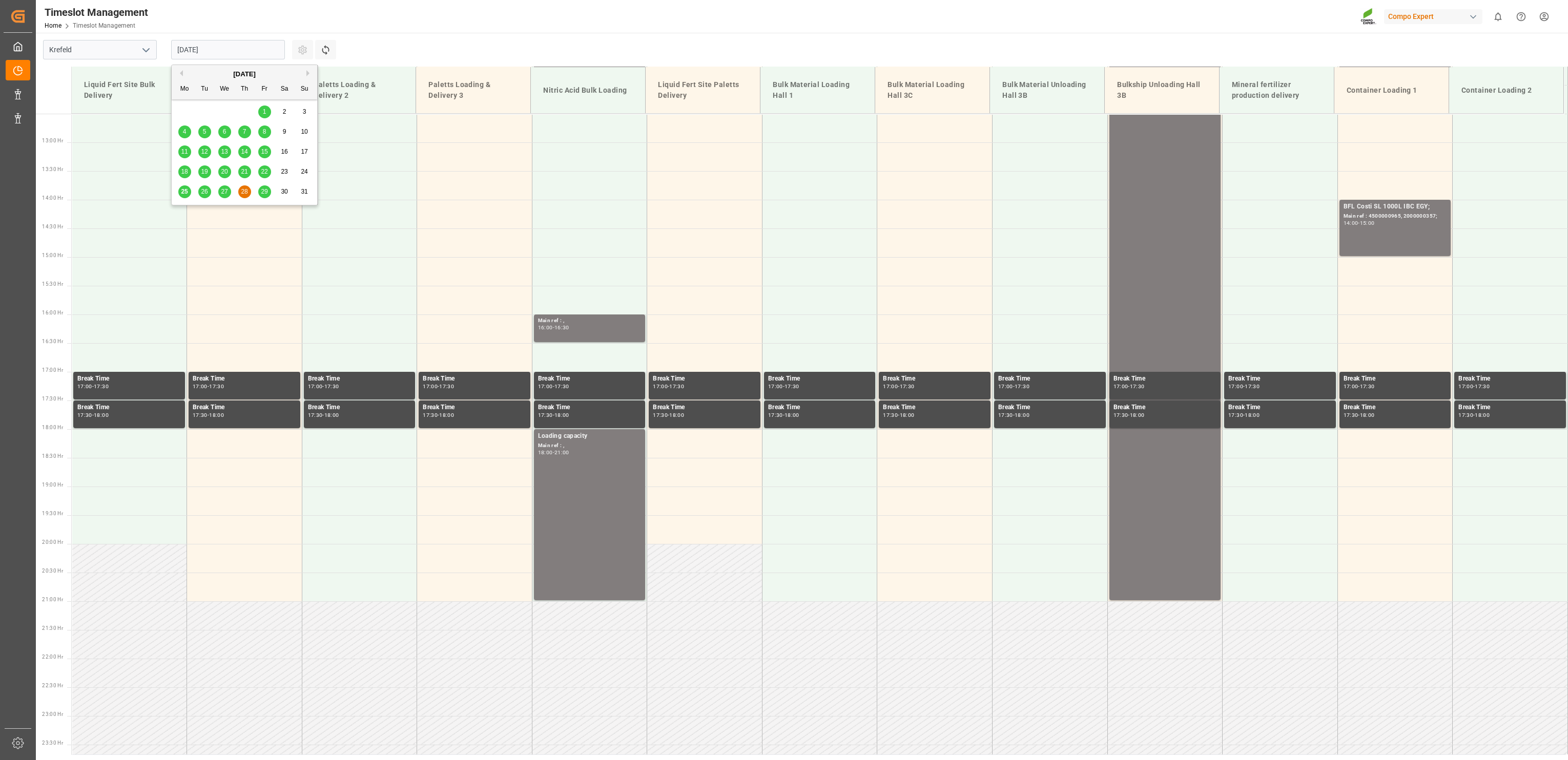
click at [261, 194] on span "29" at bounding box center [264, 192] width 7 height 7
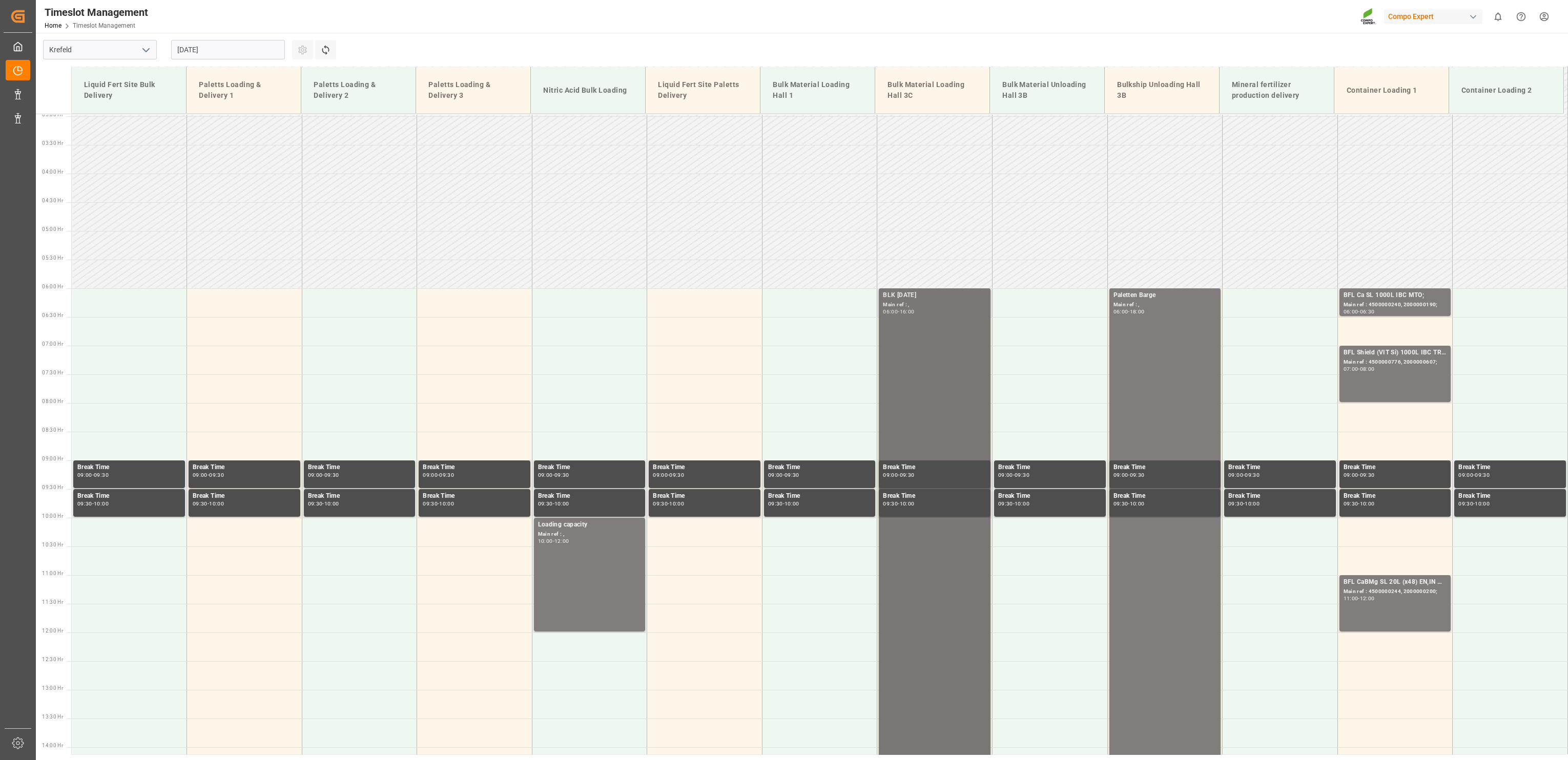
scroll to position [168, 0]
click at [951, 343] on div "BLK [DATE] Main ref : , 06:00 - 16:00" at bounding box center [934, 576] width 104 height 569
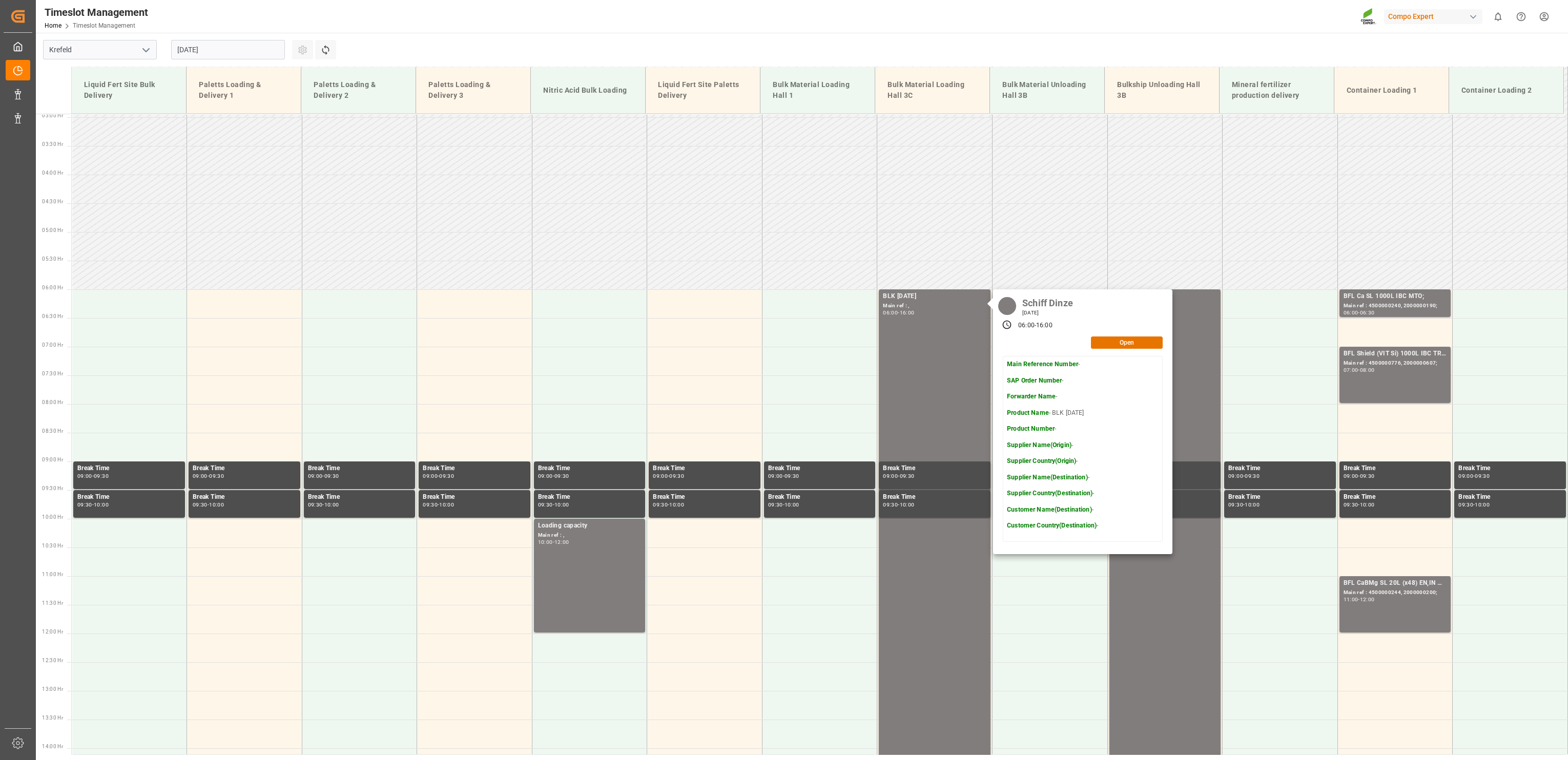
click at [227, 47] on input "[DATE]" at bounding box center [228, 50] width 114 height 20
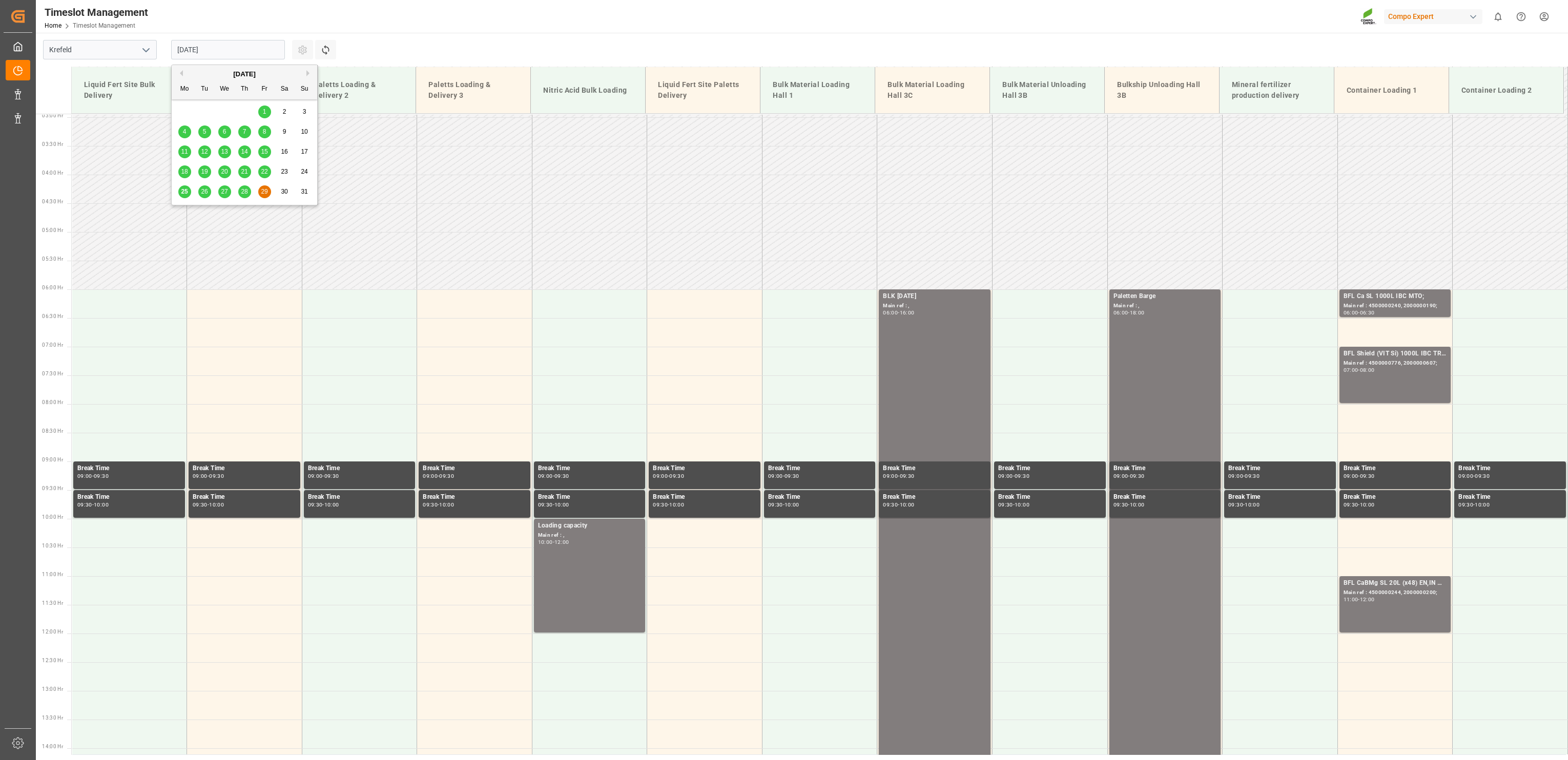
click at [183, 192] on span "25" at bounding box center [184, 192] width 7 height 7
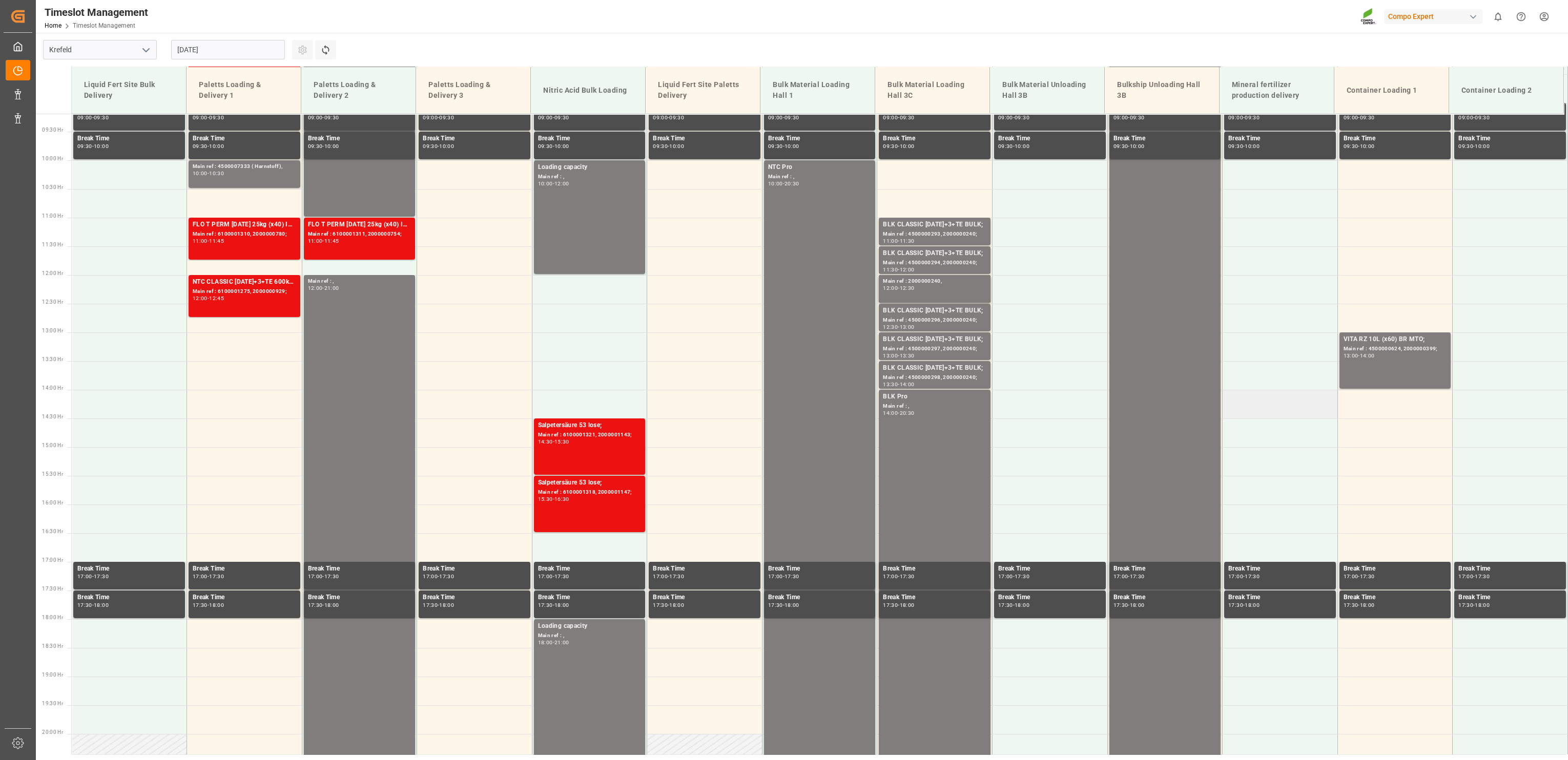
scroll to position [528, 0]
click at [946, 367] on div "BLK CLASSIC [DATE]+3+TE BULK;" at bounding box center [934, 367] width 104 height 10
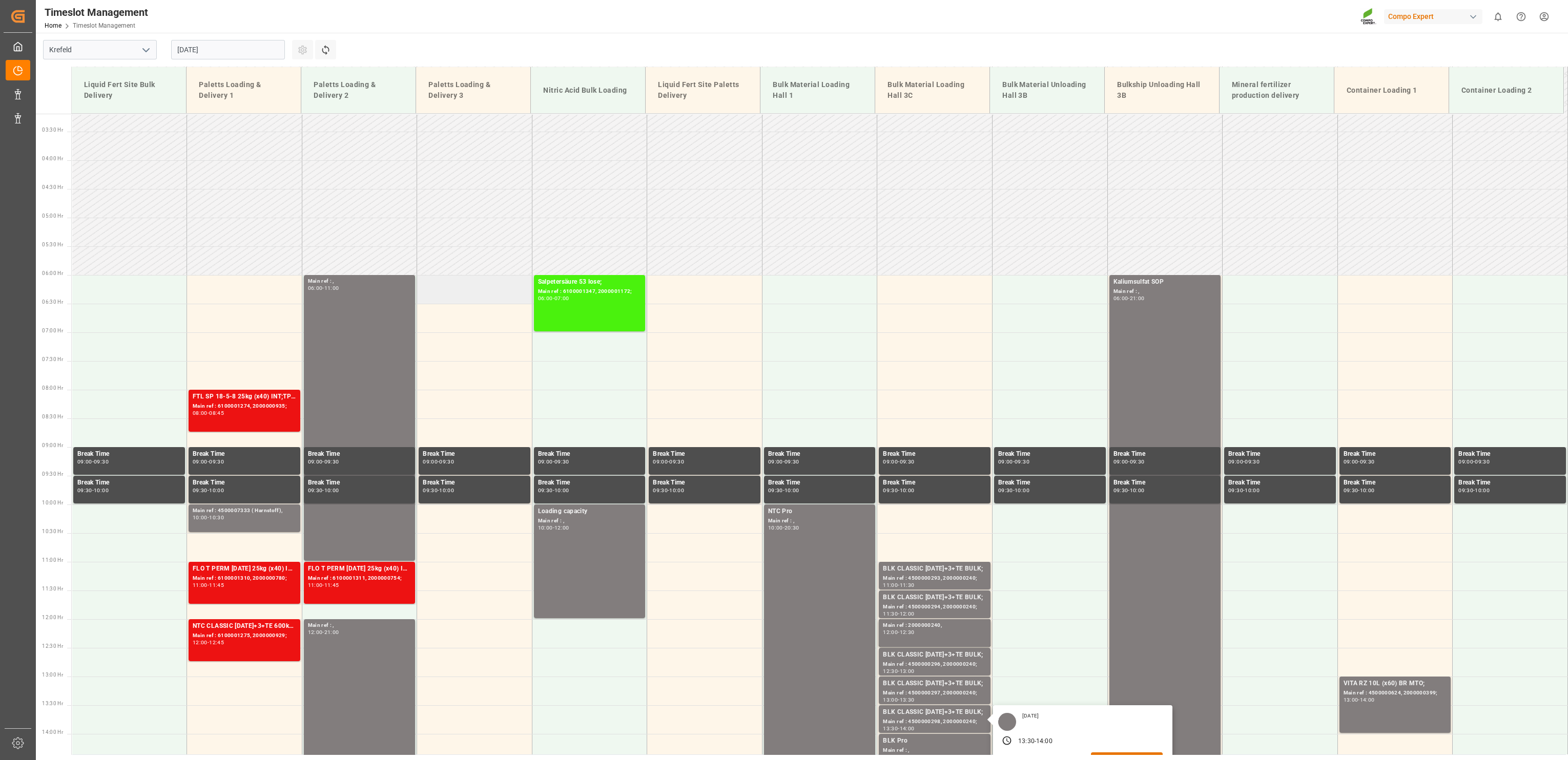
scroll to position [168, 0]
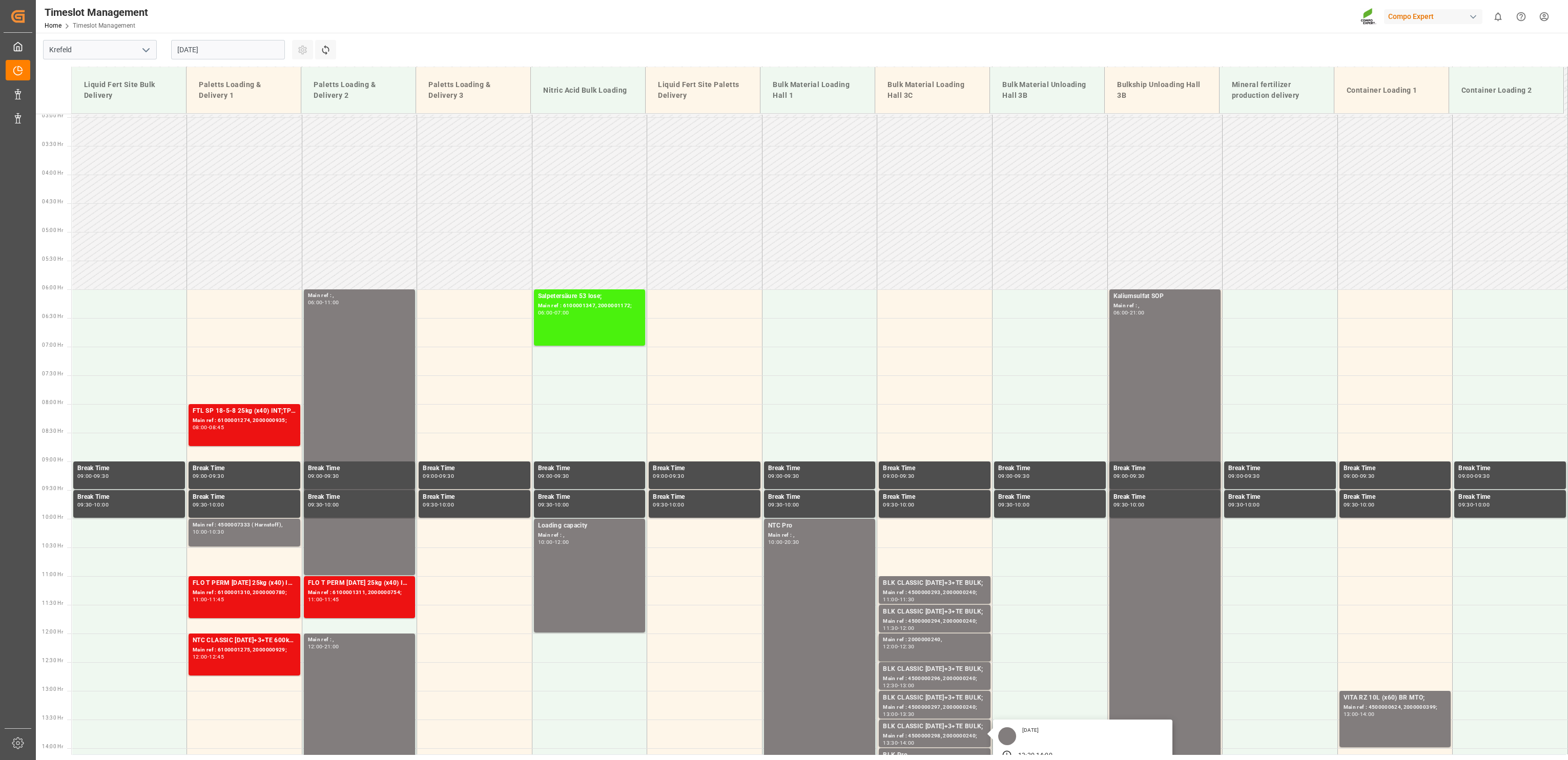
click at [189, 47] on input "[DATE]" at bounding box center [228, 50] width 114 height 20
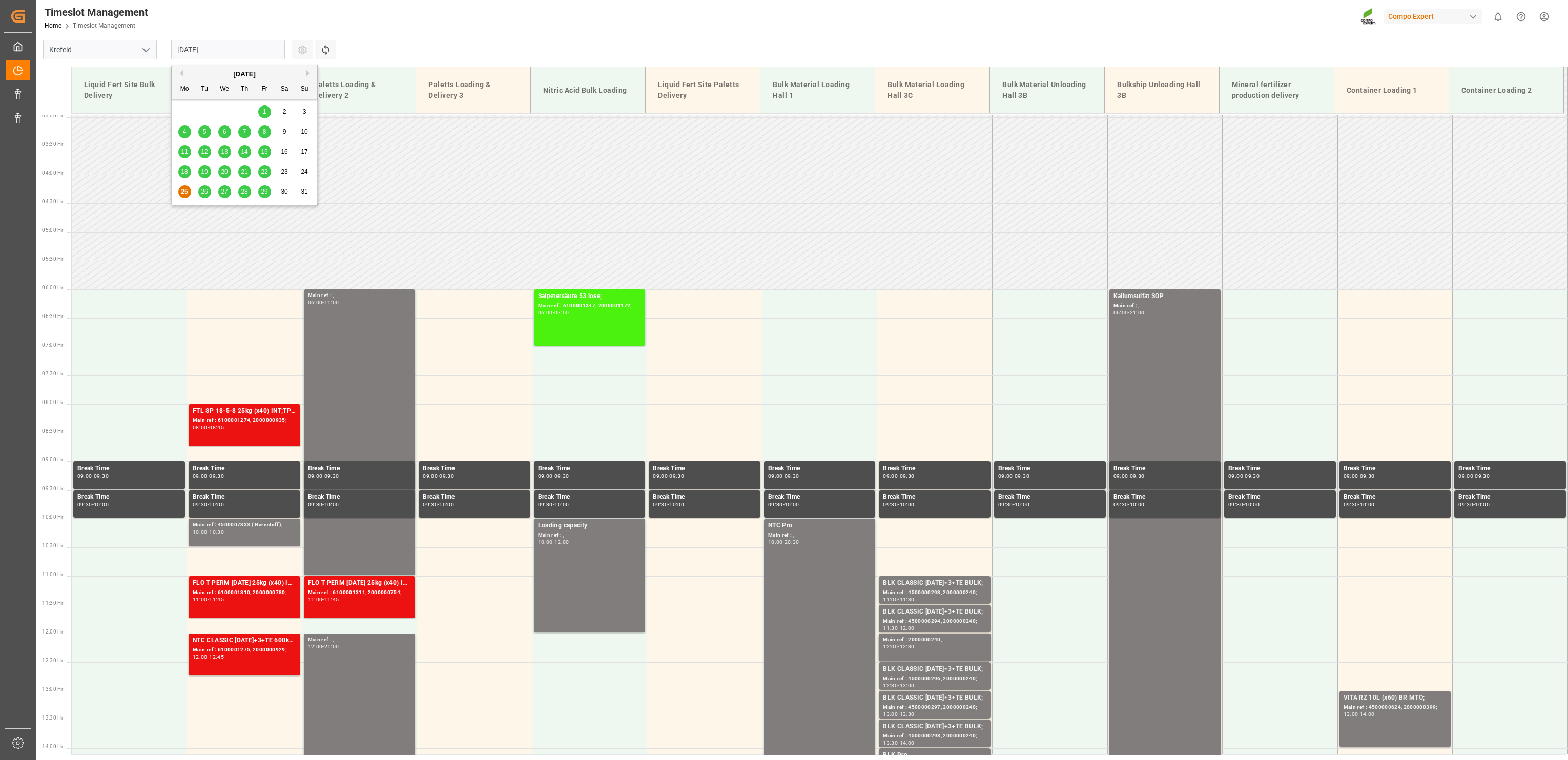
click at [203, 192] on span "26" at bounding box center [204, 192] width 7 height 7
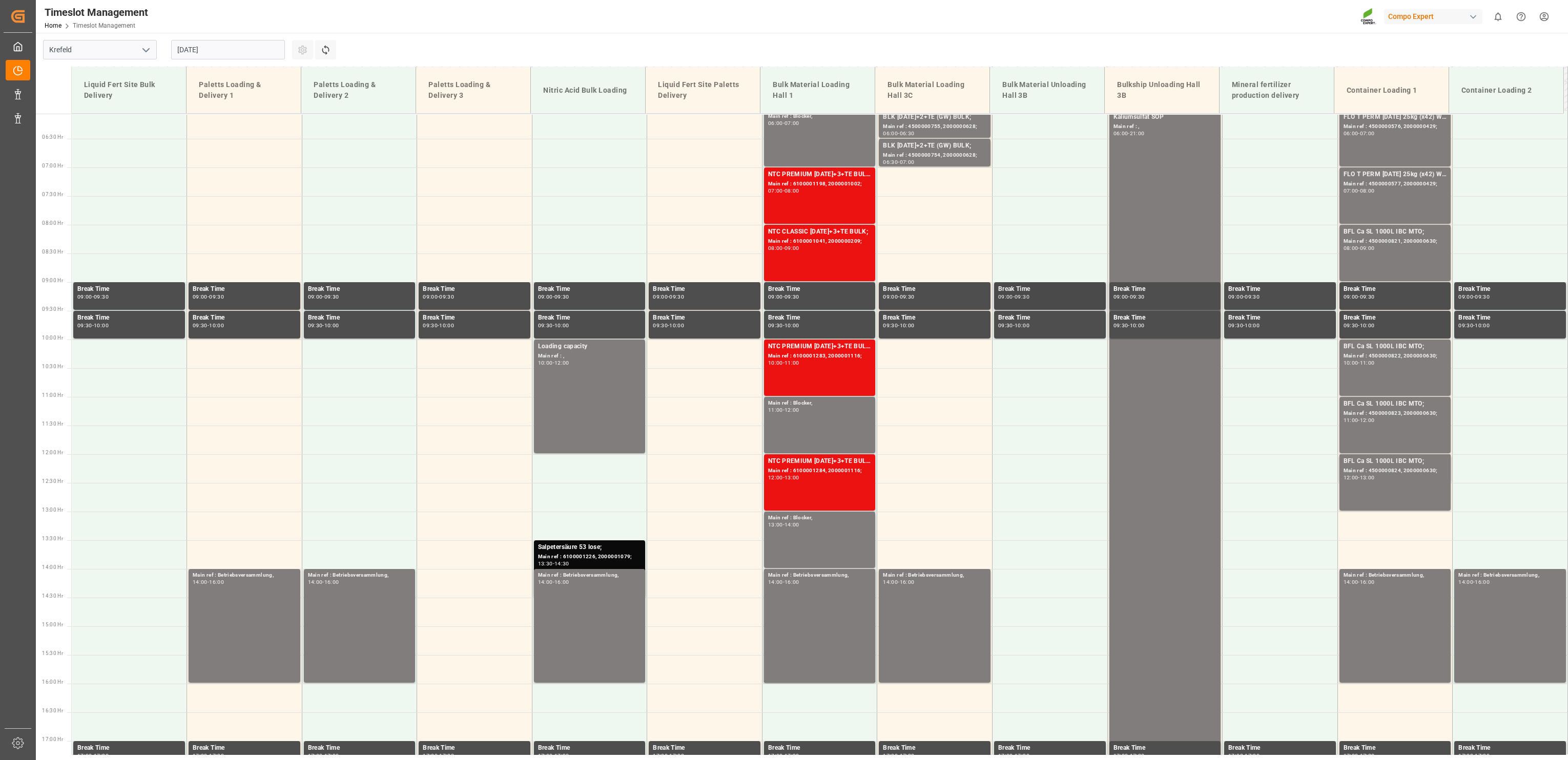
scroll to position [348, 0]
click at [925, 148] on div "BLK [DATE]+2+TE (GW) BULK;" at bounding box center [934, 145] width 104 height 10
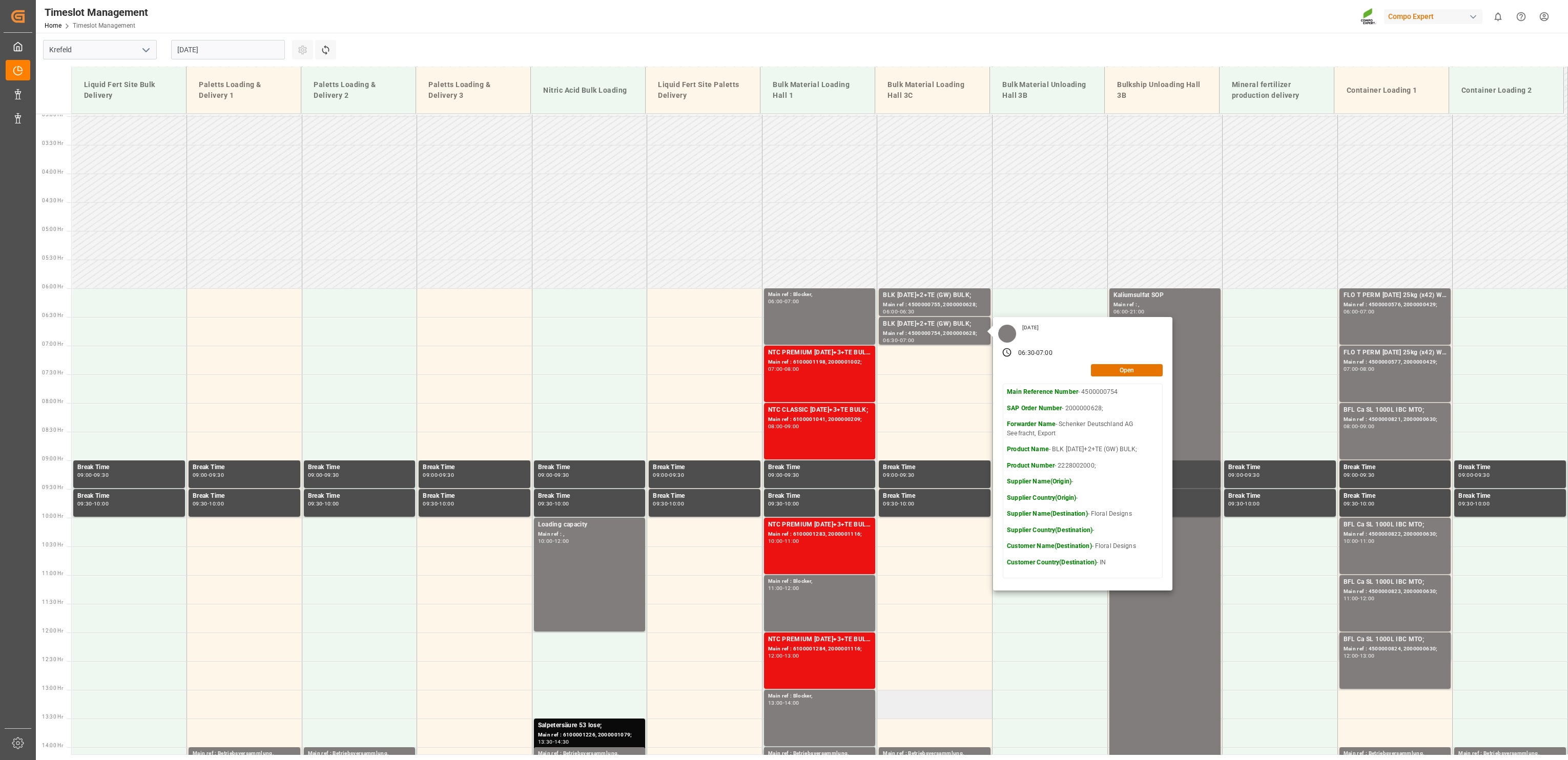
scroll to position [168, 0]
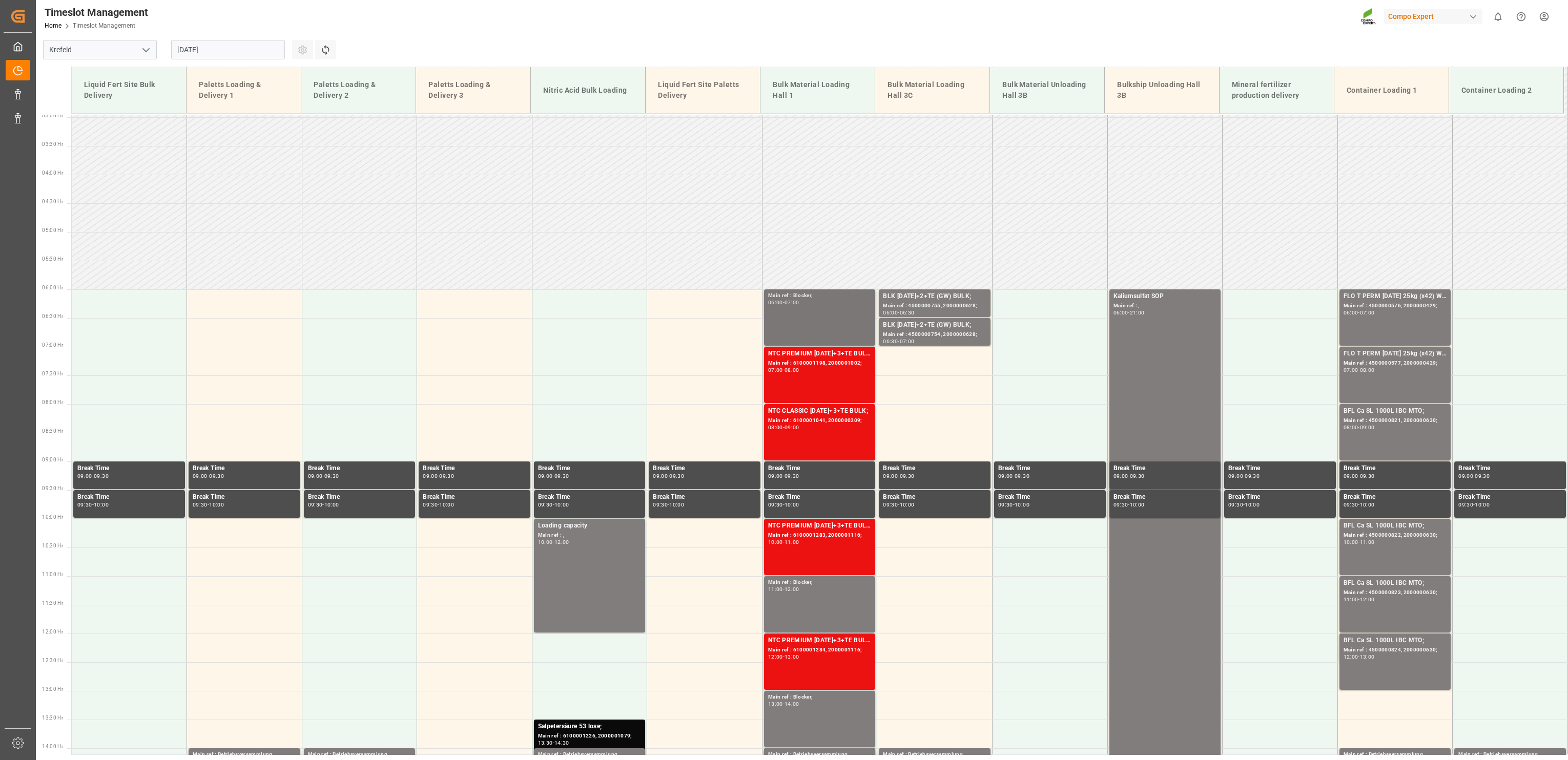
click at [847, 306] on div "Main ref : Blocker, 06:00 - 07:00" at bounding box center [820, 317] width 104 height 52
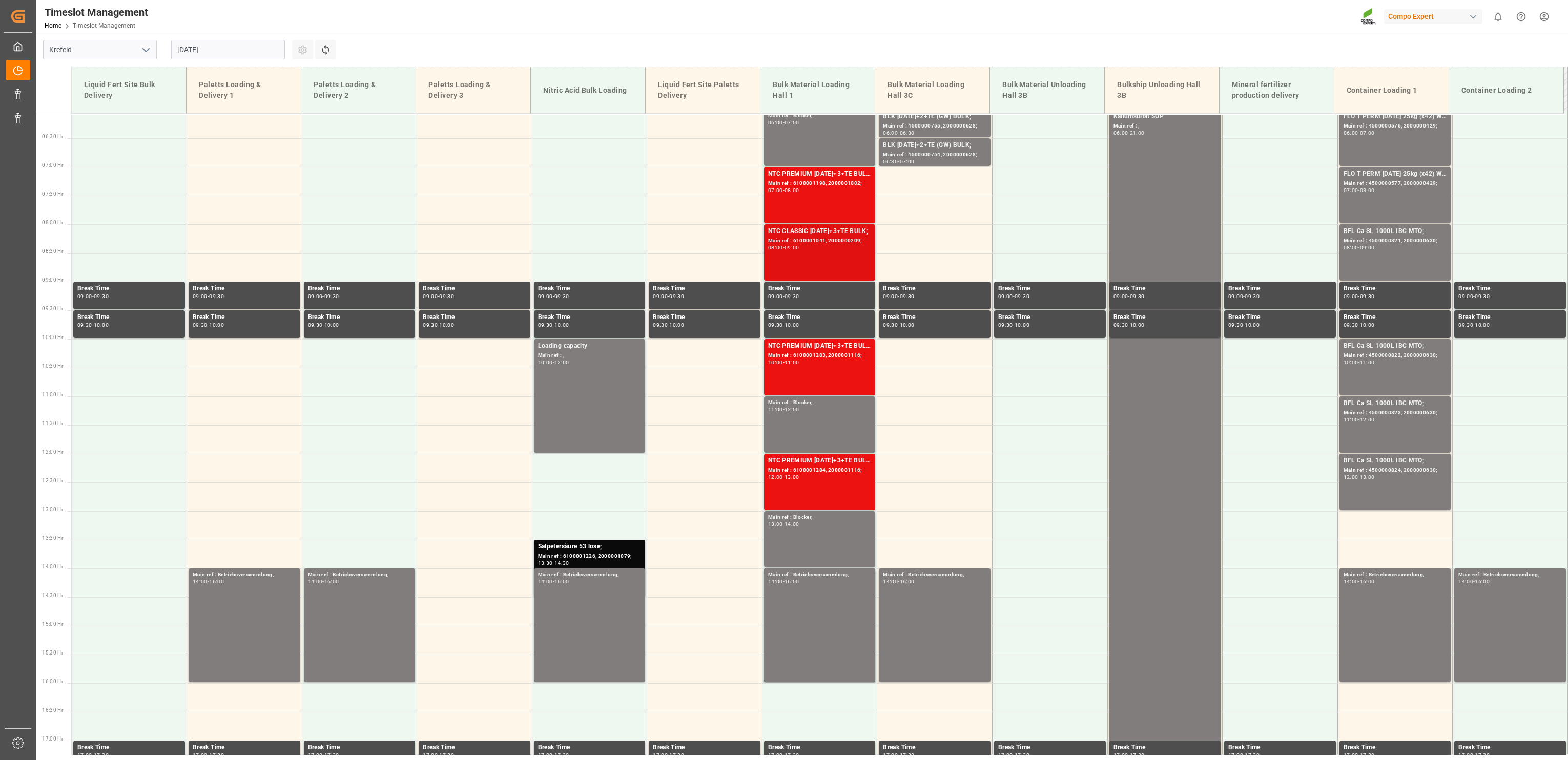
click at [785, 246] on div "-" at bounding box center [783, 248] width 2 height 5
click at [827, 188] on div "07:00 - 08:00" at bounding box center [820, 190] width 104 height 6
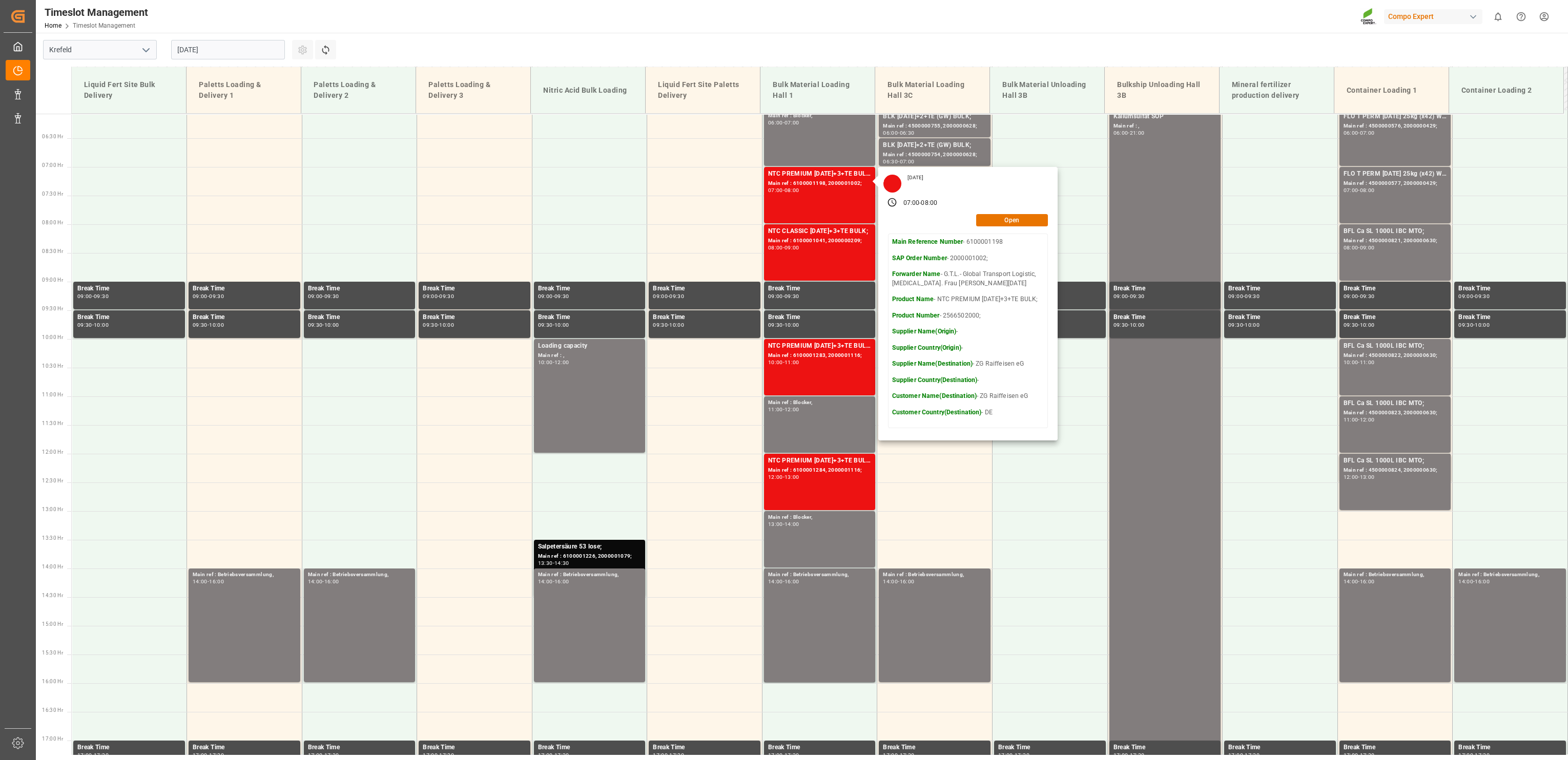
click at [210, 48] on input "[DATE]" at bounding box center [228, 50] width 114 height 20
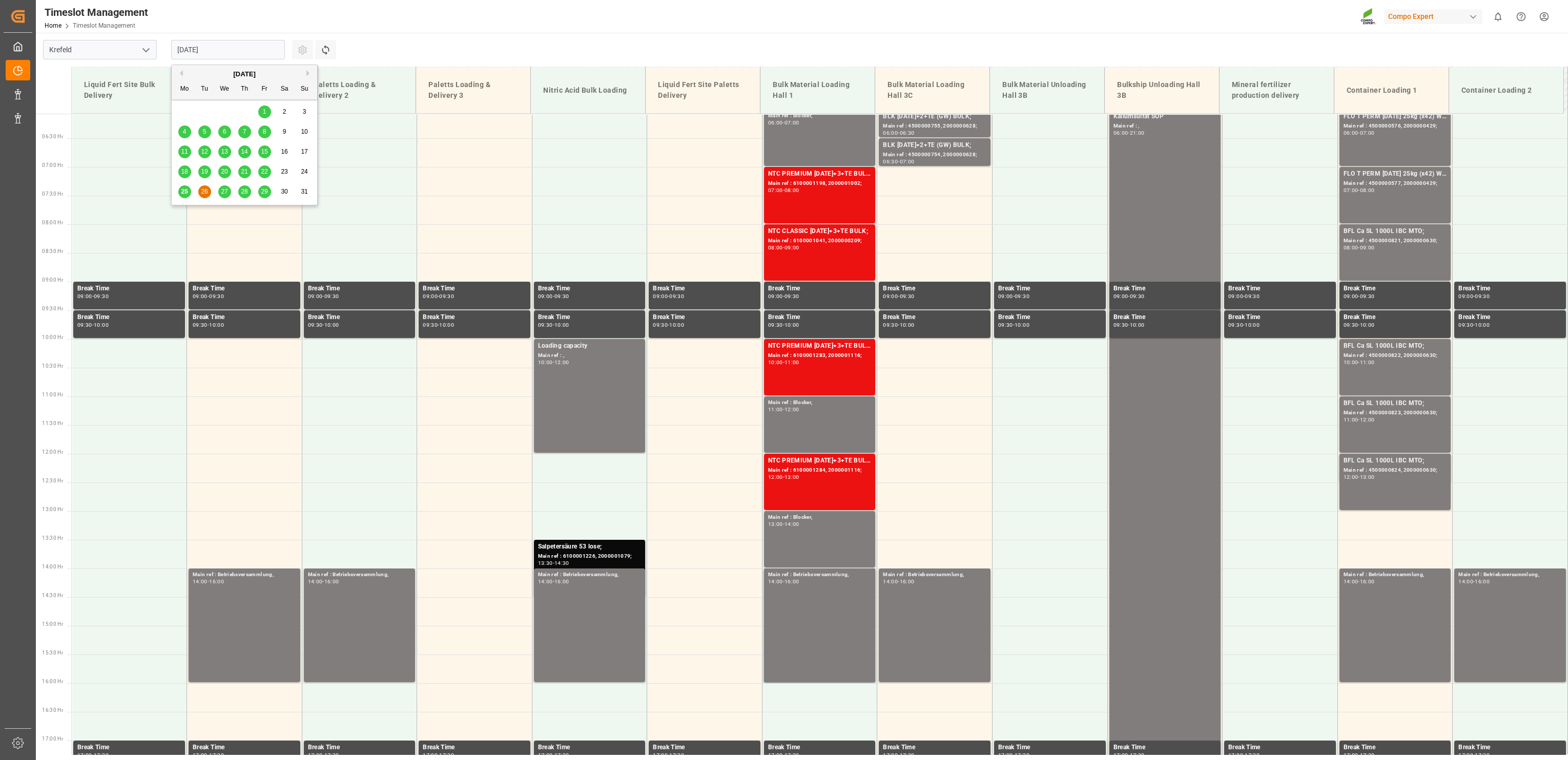
click at [225, 190] on span "27" at bounding box center [224, 192] width 7 height 7
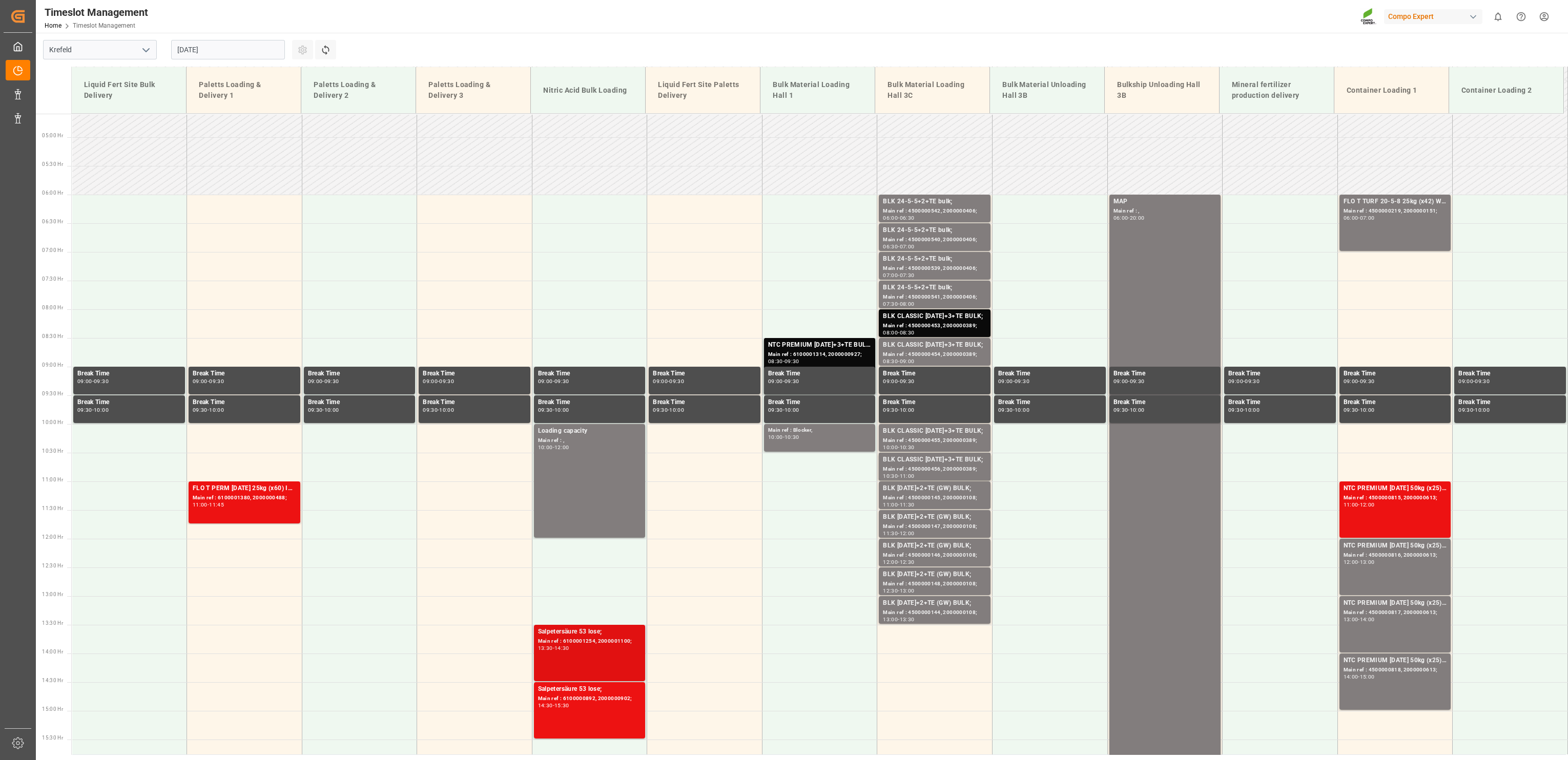
scroll to position [168, 0]
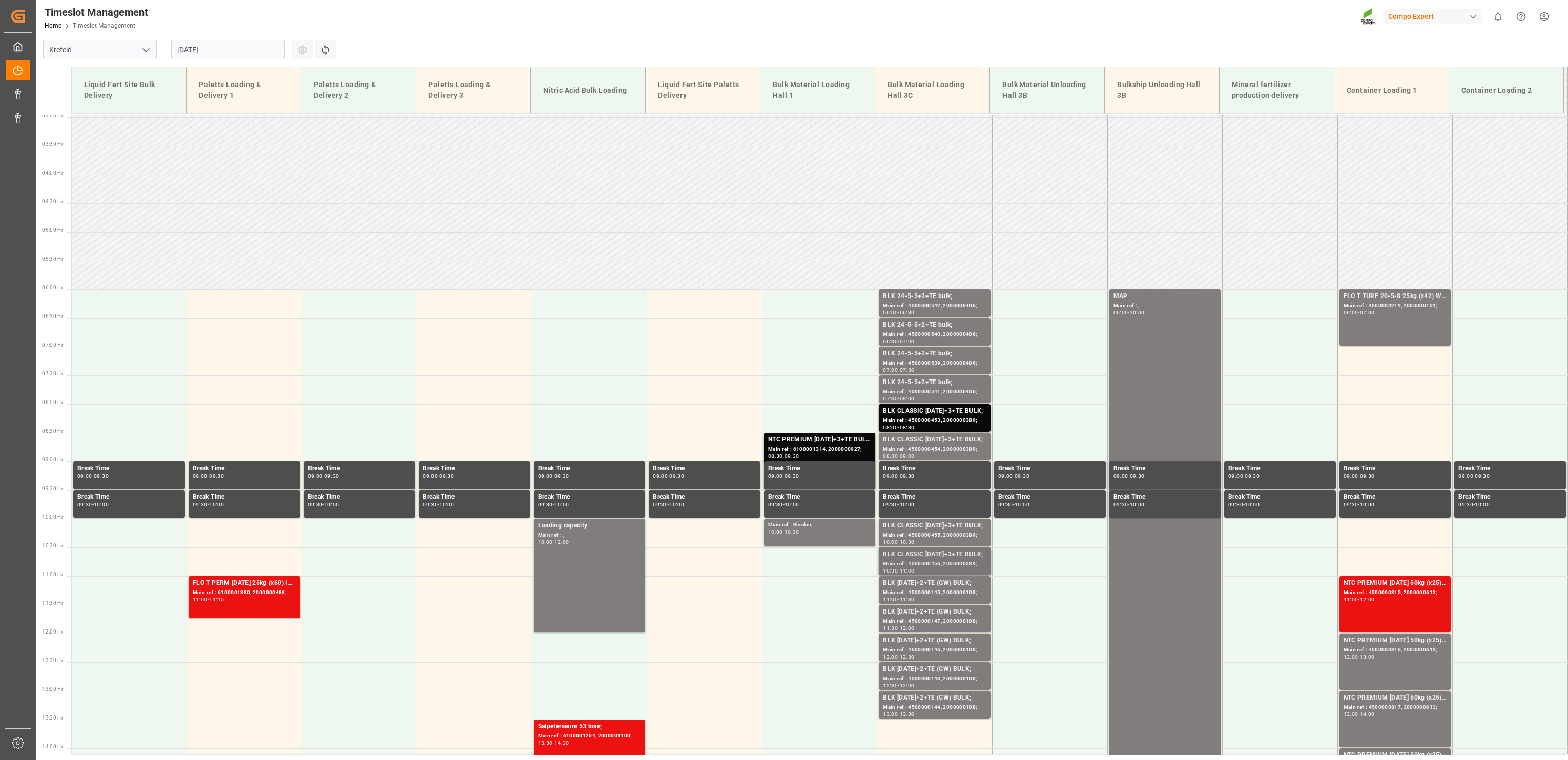
click at [940, 558] on div "BLK CLASSIC [DATE]+3+TE BULK;" at bounding box center [934, 555] width 104 height 10
click at [946, 590] on div "Main ref : 4500000145, 2000000108;" at bounding box center [934, 593] width 104 height 9
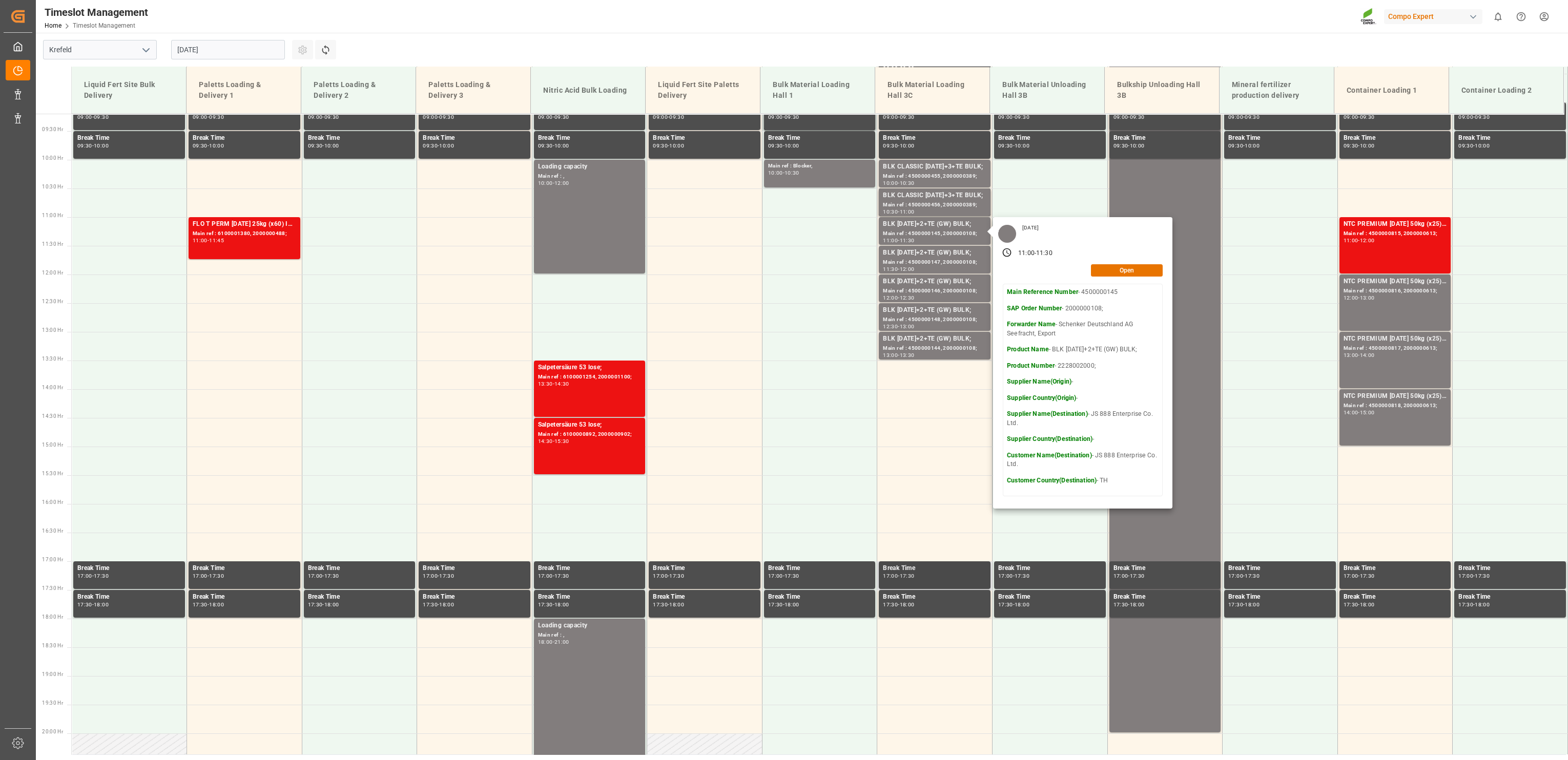
scroll to position [348, 0]
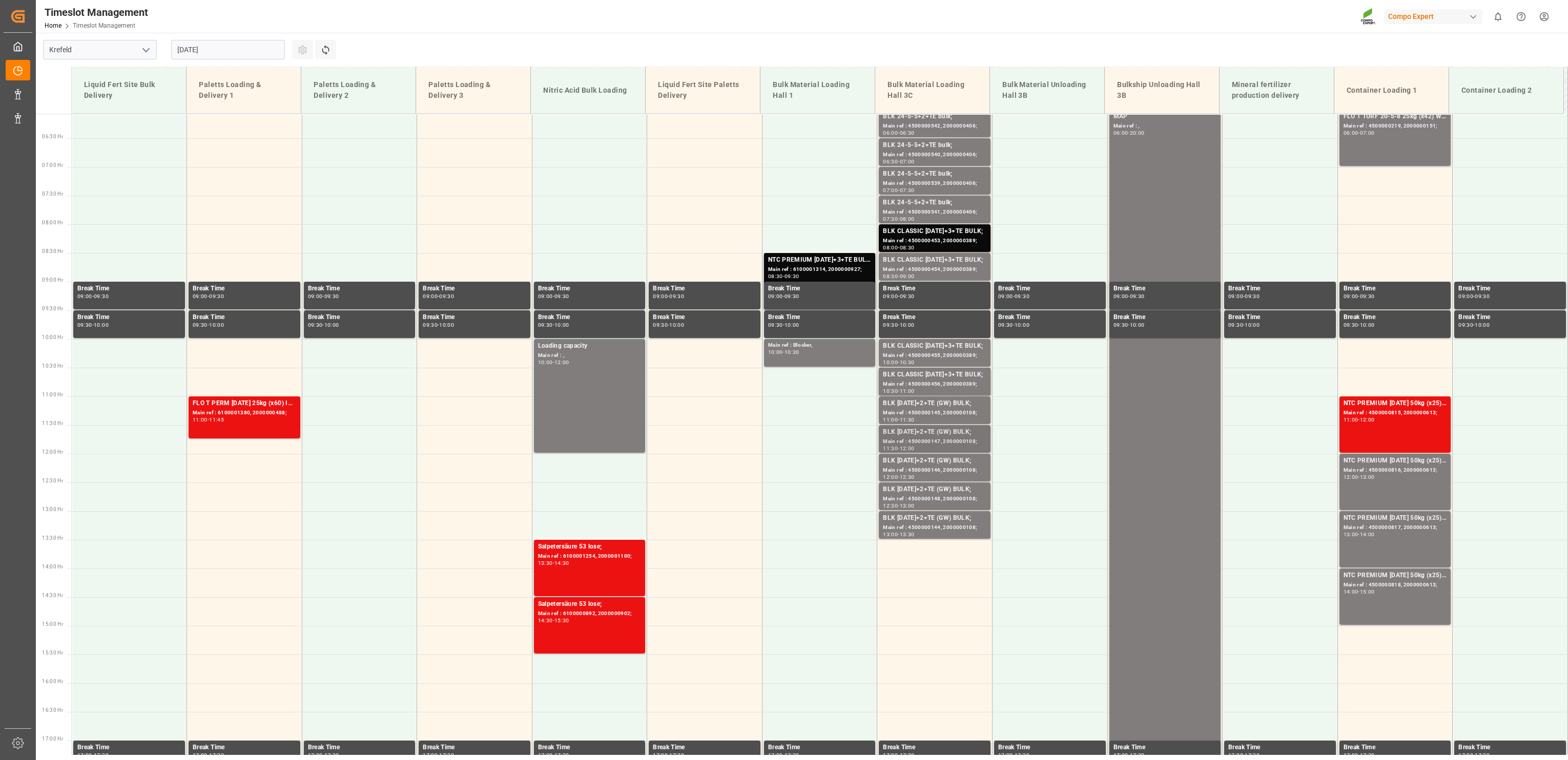
click at [933, 439] on div "Main ref : 4500000147, 2000000108;" at bounding box center [934, 442] width 104 height 9
click at [939, 237] on div "Main ref : 4500000453, 2000000389;" at bounding box center [934, 241] width 104 height 9
click at [957, 268] on div "Main ref : 4500000454, 2000000389;" at bounding box center [934, 269] width 104 height 9
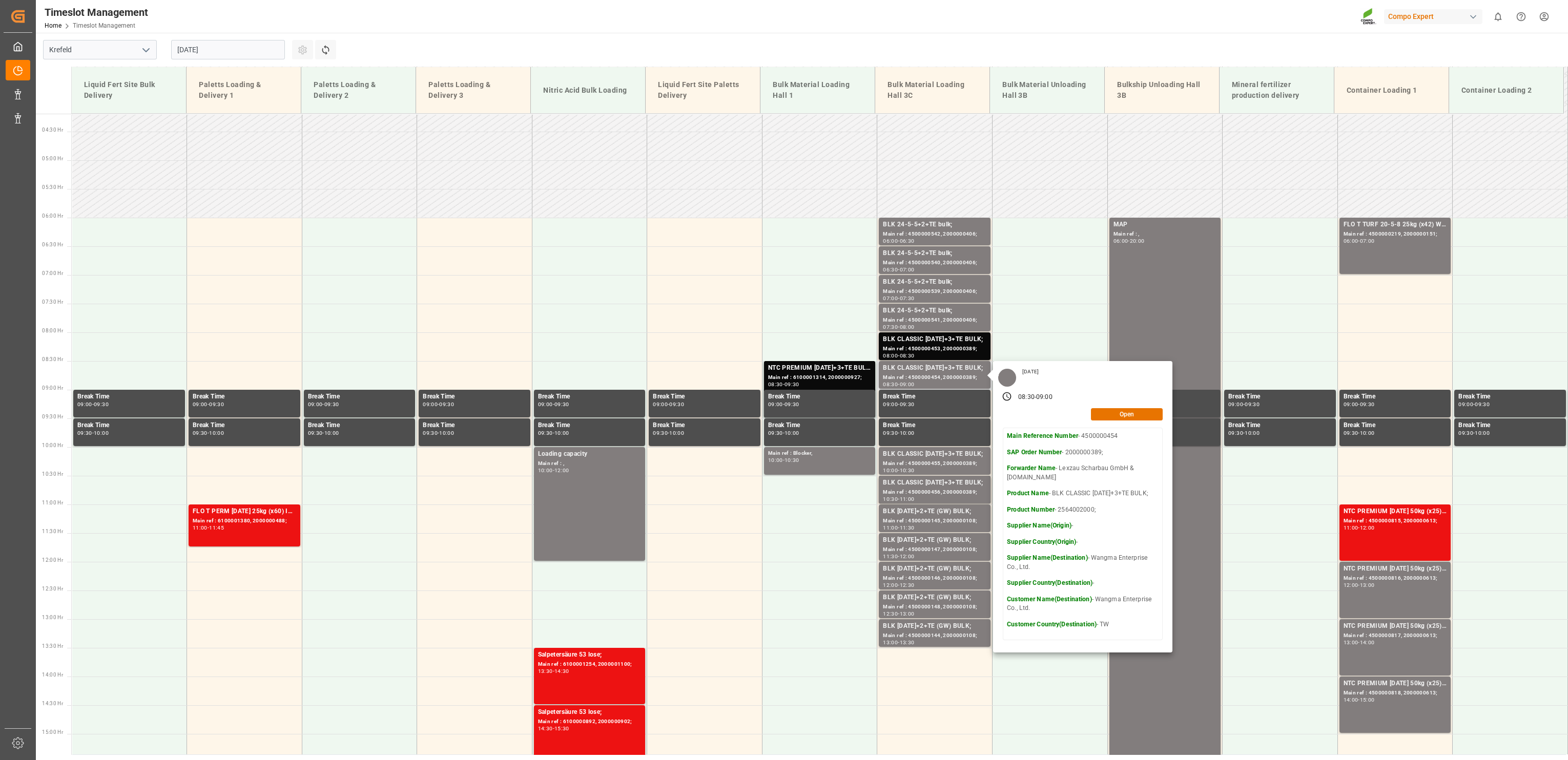
scroll to position [168, 0]
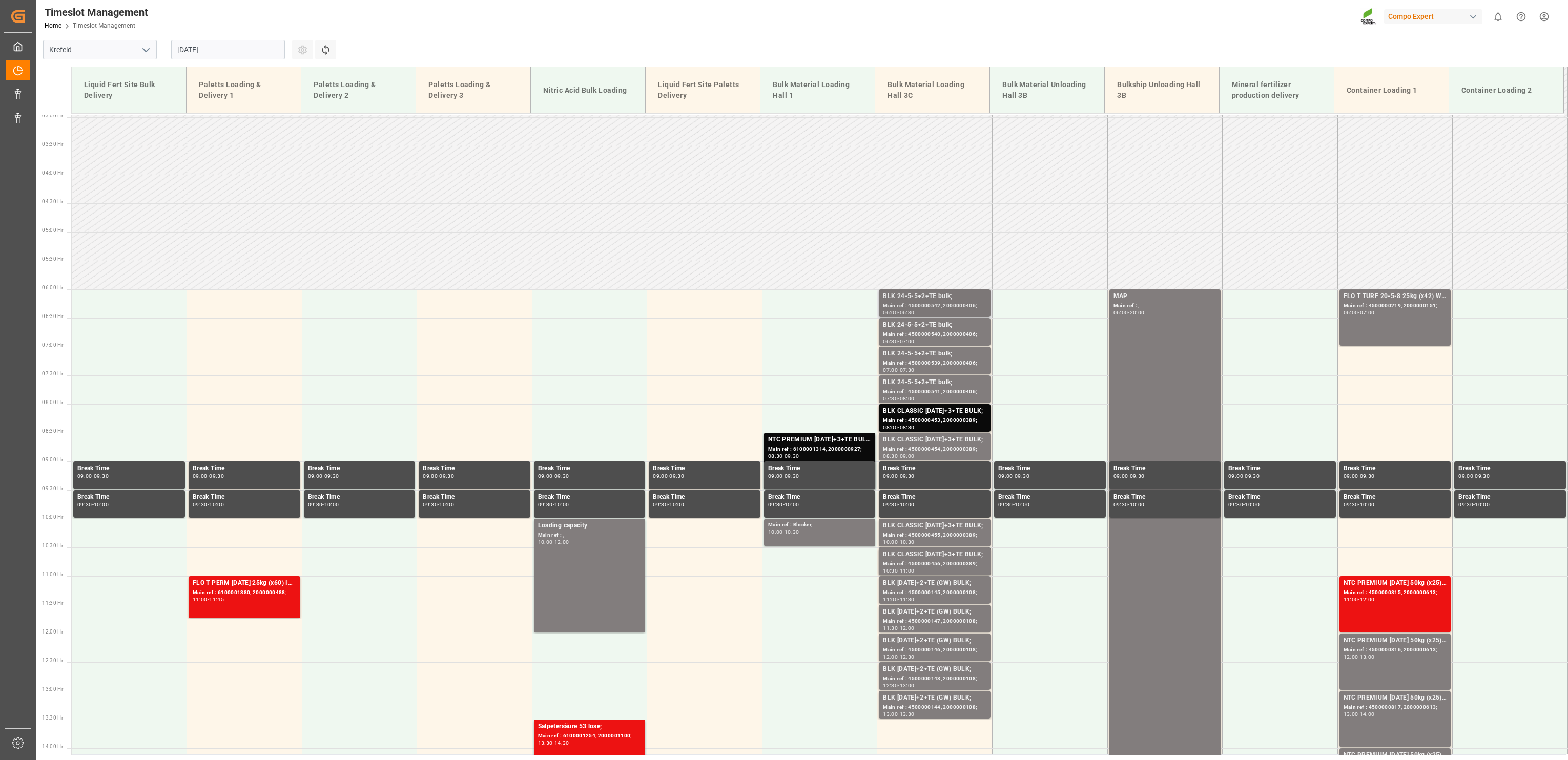
click at [946, 302] on div "Main ref : 4500000542, 2000000406;" at bounding box center [934, 306] width 104 height 9
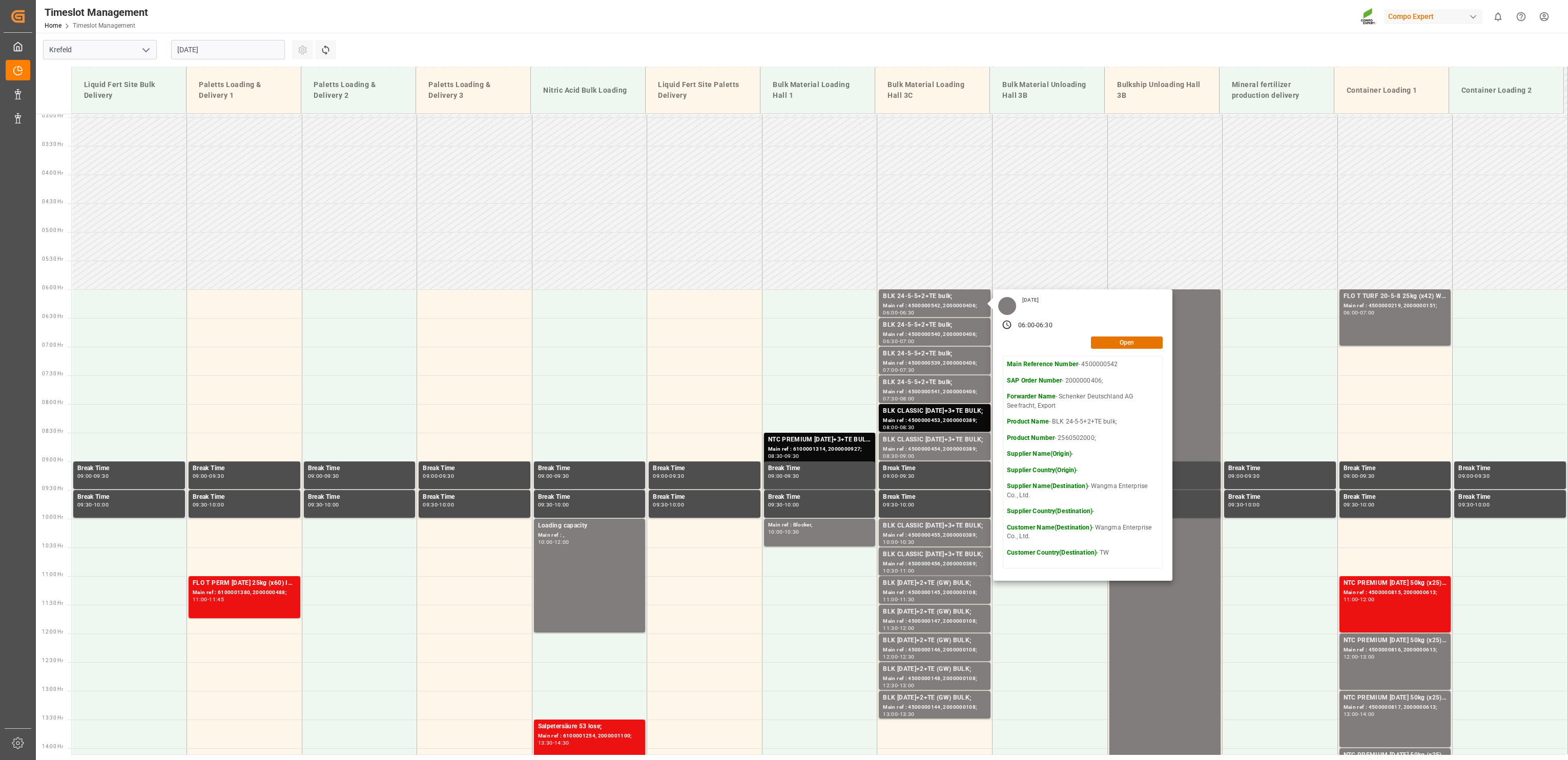
click at [190, 53] on input "[DATE]" at bounding box center [228, 50] width 114 height 20
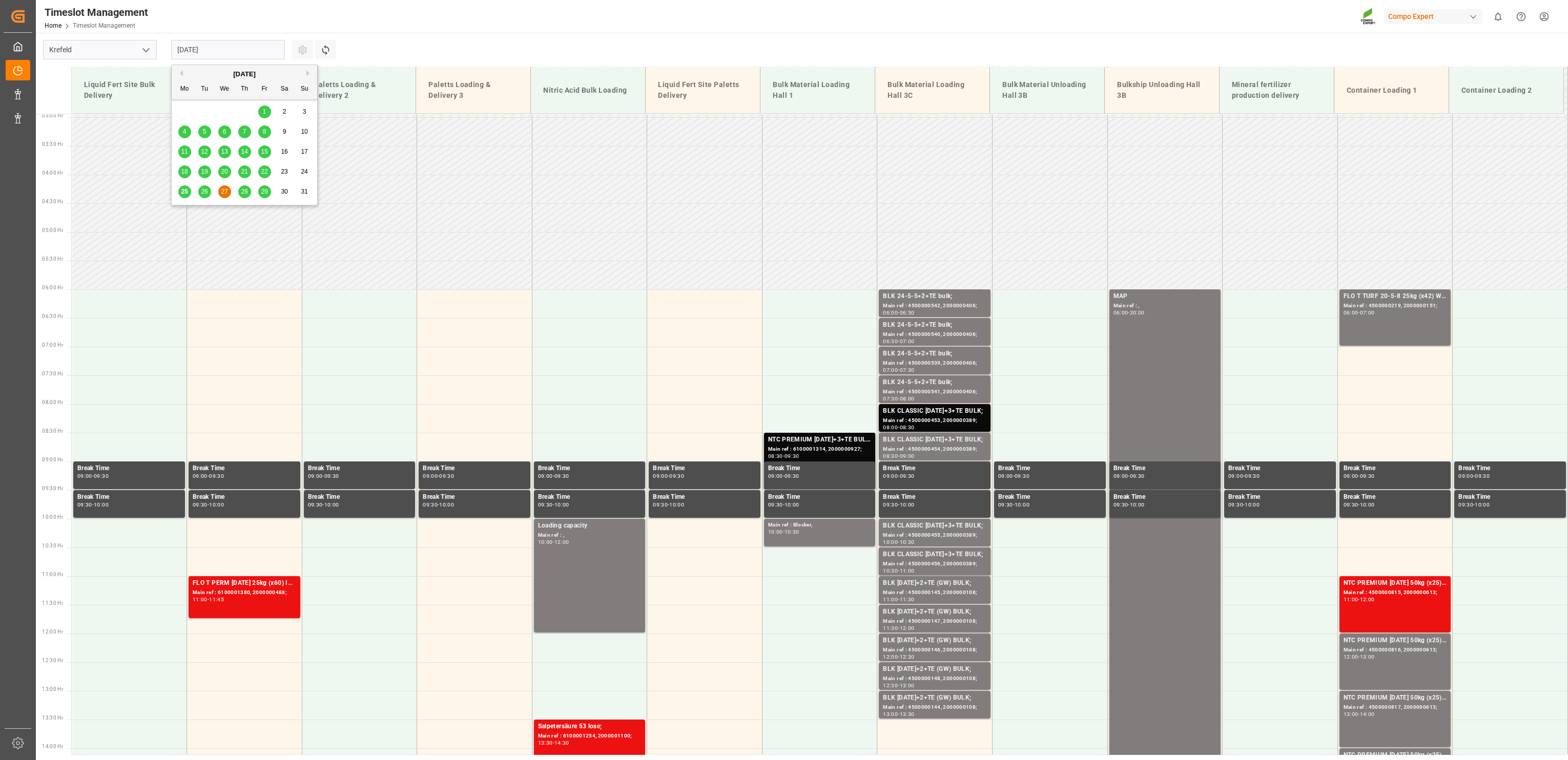
click at [243, 188] on span "28" at bounding box center [244, 192] width 7 height 7
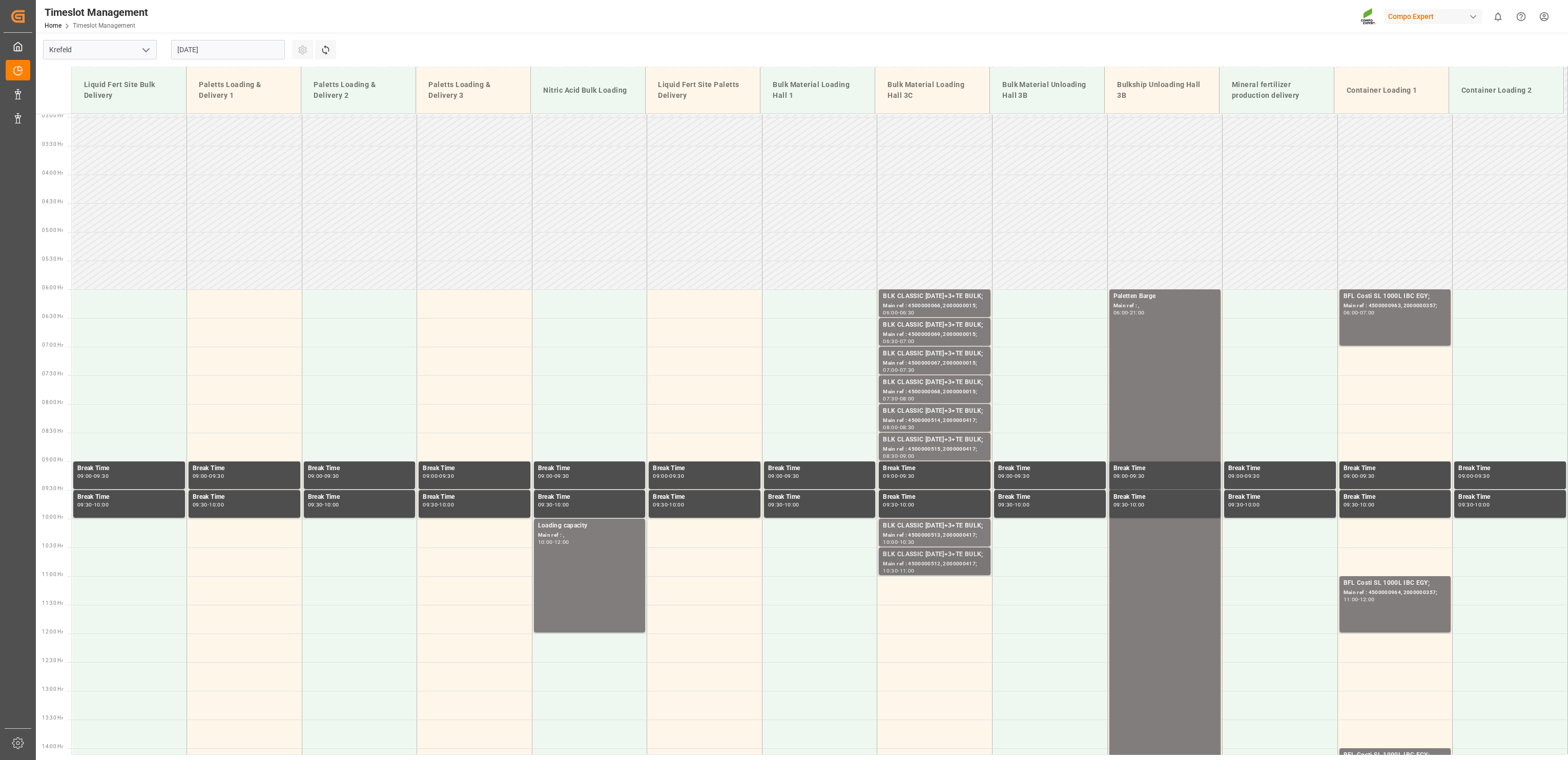
click at [962, 560] on div "Main ref : 4500000512, 2000000417;" at bounding box center [934, 564] width 104 height 9
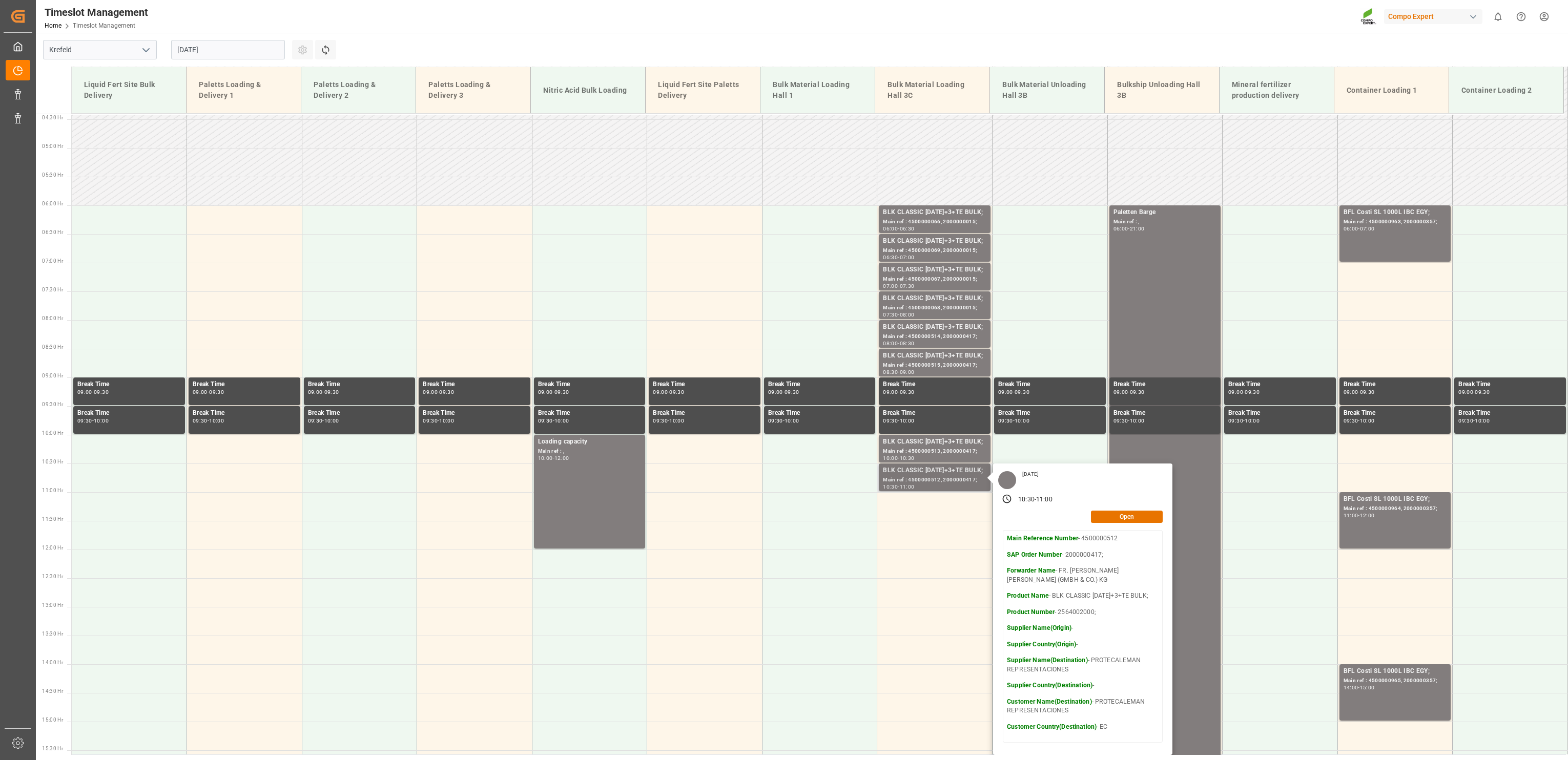
scroll to position [348, 0]
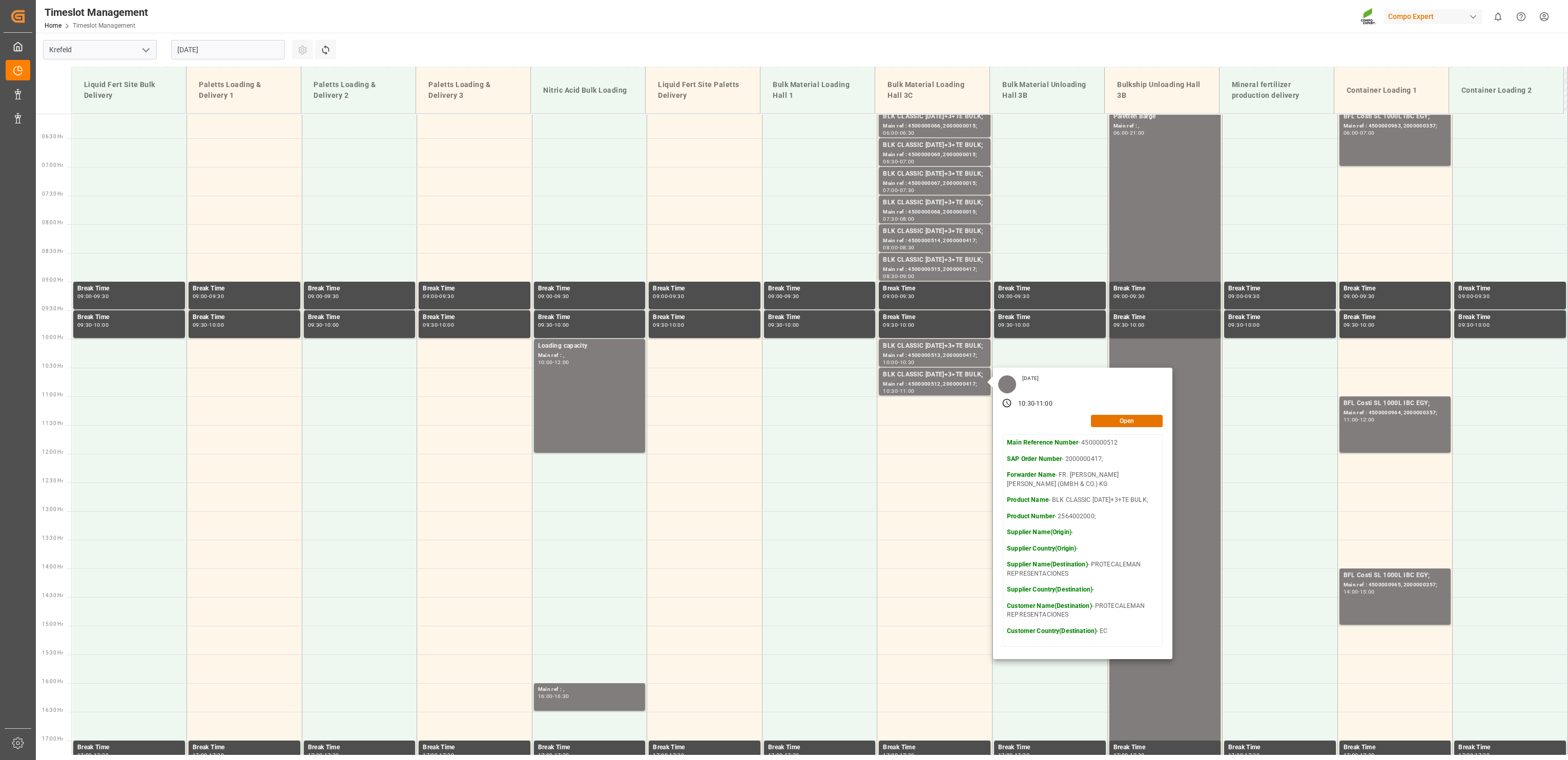
click at [197, 48] on input "[DATE]" at bounding box center [228, 50] width 114 height 20
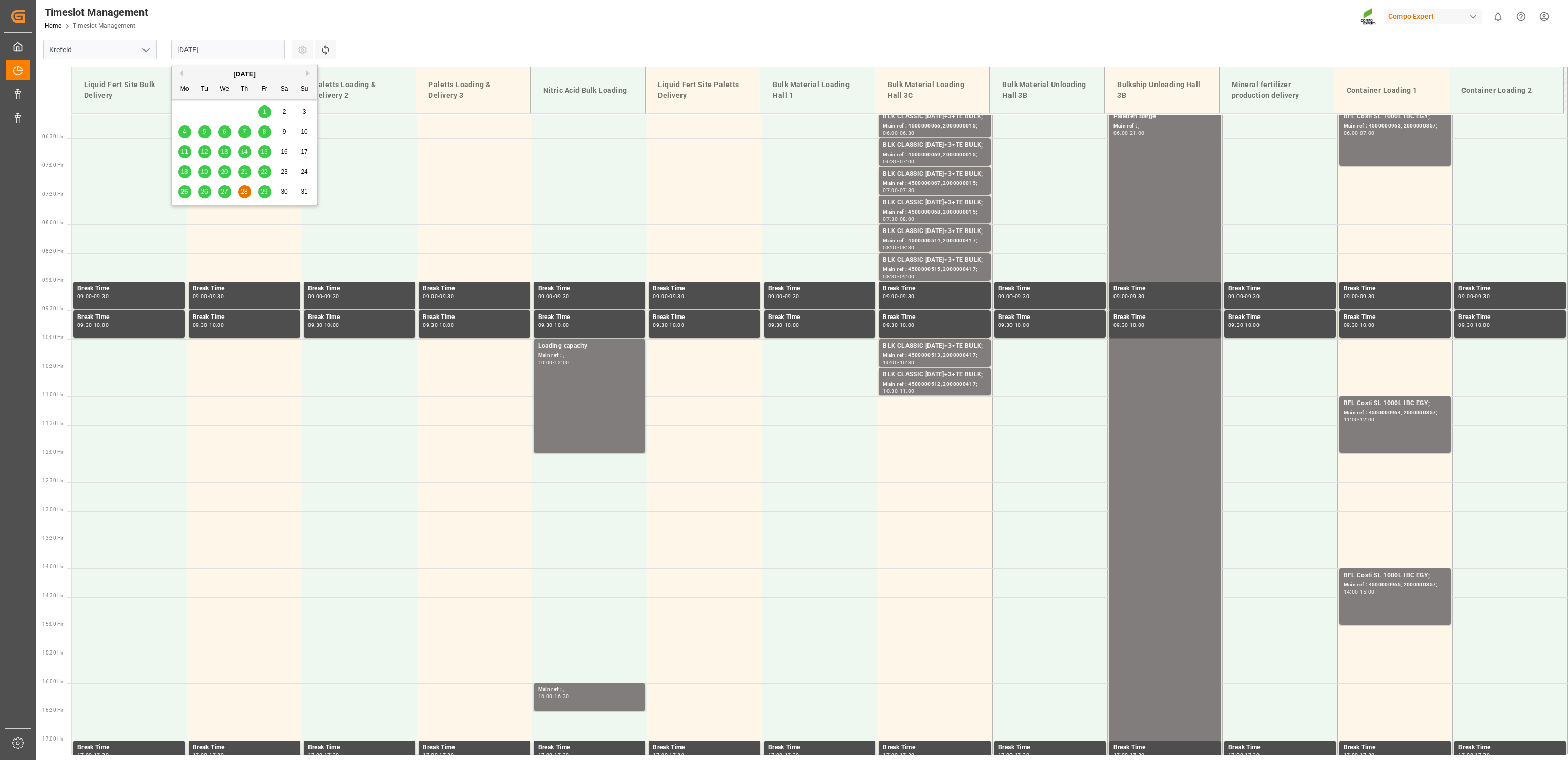
click at [260, 193] on div "29" at bounding box center [265, 192] width 13 height 12
